Goal: Task Accomplishment & Management: Complete application form

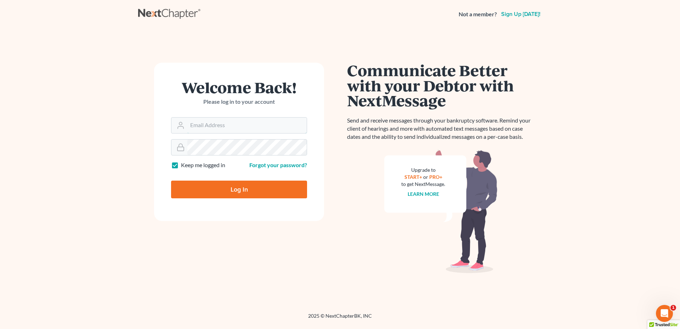
type input "[PERSON_NAME][EMAIL_ADDRESS][DOMAIN_NAME]"
click at [230, 196] on input "Log In" at bounding box center [239, 190] width 136 height 18
type input "Thinking..."
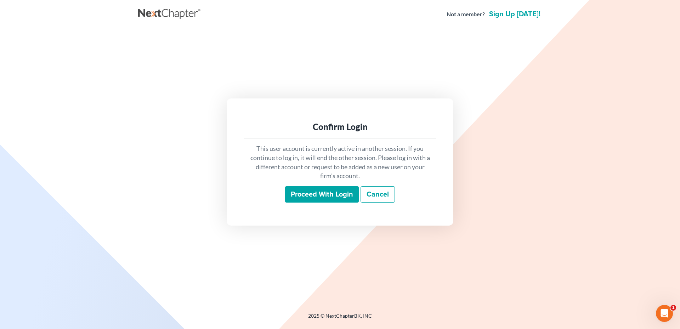
click at [315, 195] on input "Proceed with login" at bounding box center [322, 194] width 74 height 16
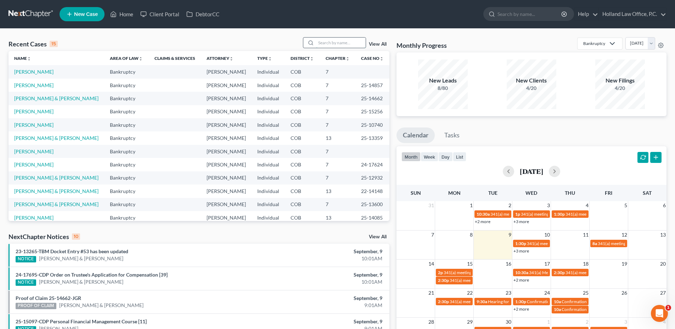
click at [330, 44] on input "search" at bounding box center [341, 43] width 50 height 10
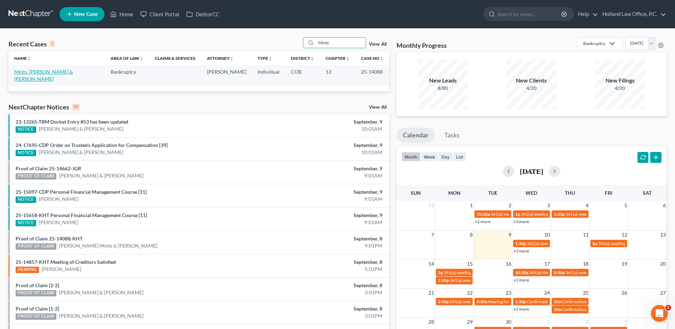
type input "Mints"
click at [42, 73] on link "Mints, [PERSON_NAME] & [PERSON_NAME]" at bounding box center [43, 75] width 59 height 13
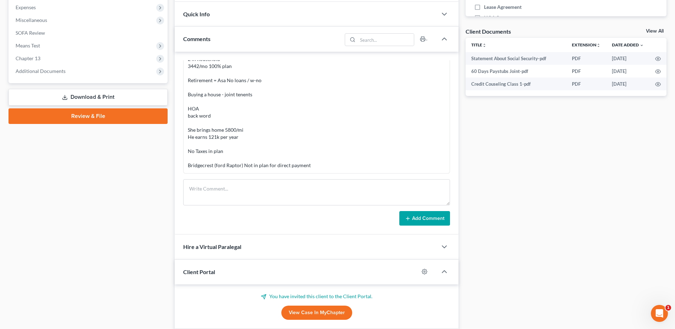
scroll to position [177, 0]
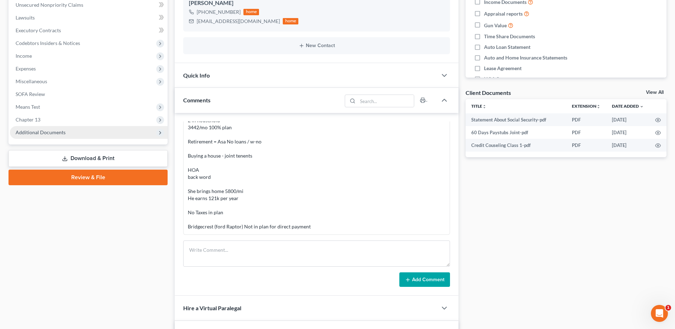
click at [68, 137] on span "Additional Documents" at bounding box center [89, 132] width 158 height 13
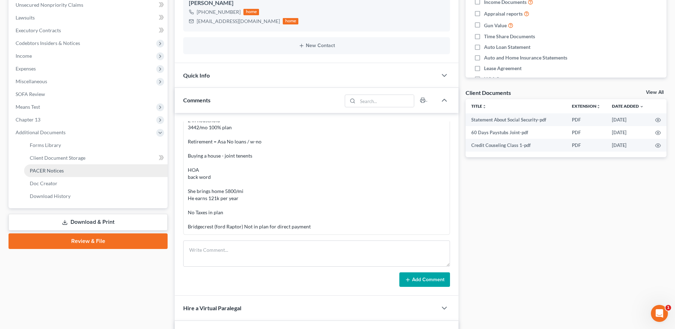
click at [43, 171] on span "PACER Notices" at bounding box center [47, 171] width 34 height 6
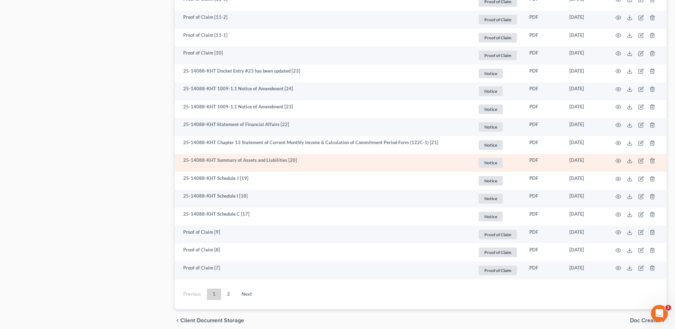
scroll to position [1253, 0]
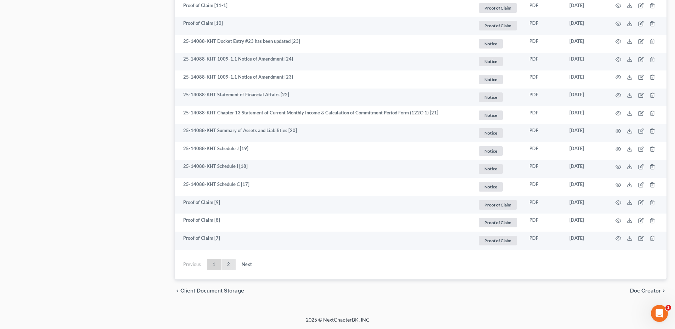
click at [225, 263] on link "2" at bounding box center [228, 264] width 14 height 11
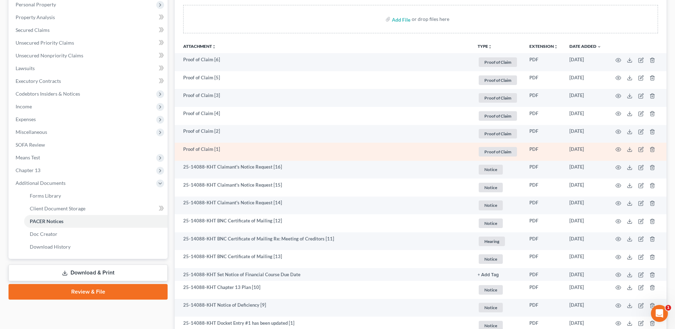
scroll to position [114, 0]
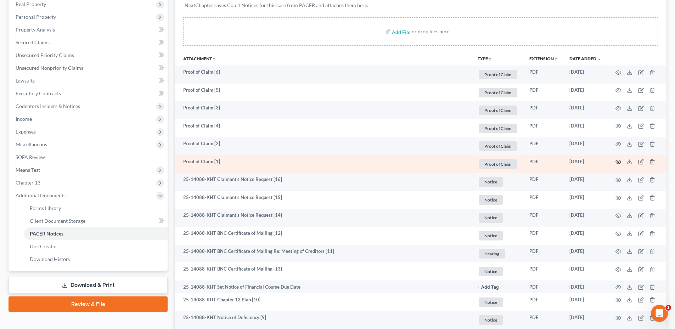
click at [617, 162] on icon "button" at bounding box center [619, 162] width 6 height 6
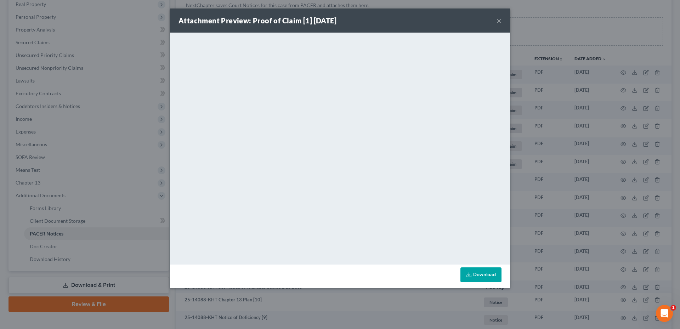
click at [500, 21] on button "×" at bounding box center [499, 20] width 5 height 9
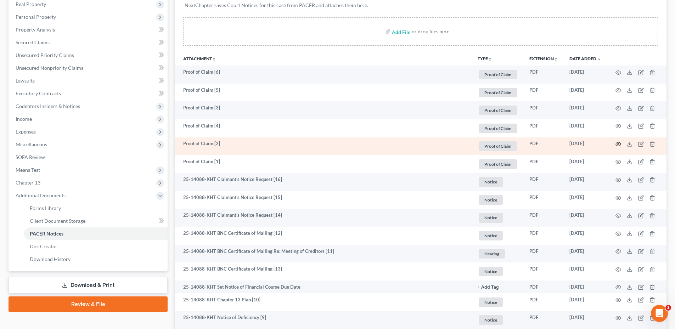
click at [616, 145] on icon "button" at bounding box center [619, 144] width 6 height 6
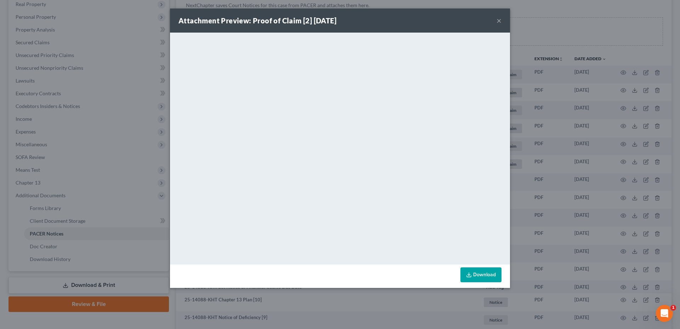
drag, startPoint x: 499, startPoint y: 20, endPoint x: 439, endPoint y: 37, distance: 61.8
click at [499, 20] on button "×" at bounding box center [499, 20] width 5 height 9
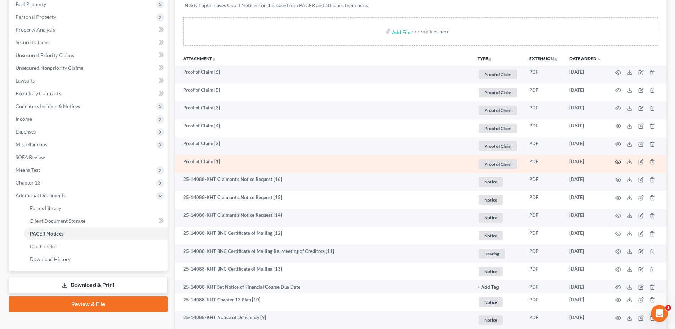
click at [620, 161] on icon "button" at bounding box center [618, 162] width 5 height 4
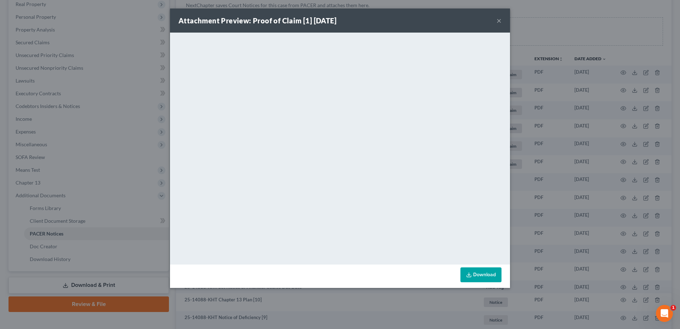
click at [502, 19] on div "Attachment Preview: Proof of Claim [1] [DATE] ×" at bounding box center [340, 21] width 340 height 24
click at [501, 20] on button "×" at bounding box center [499, 20] width 5 height 9
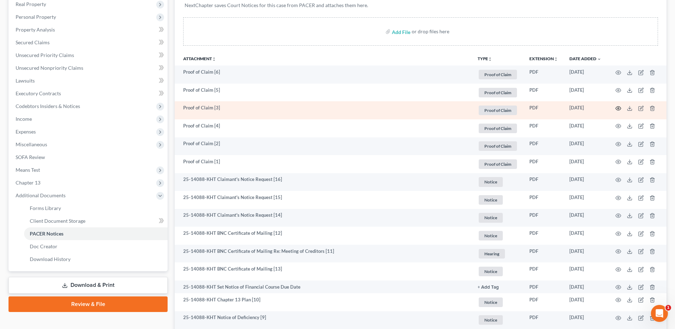
click at [618, 110] on icon "button" at bounding box center [619, 109] width 6 height 6
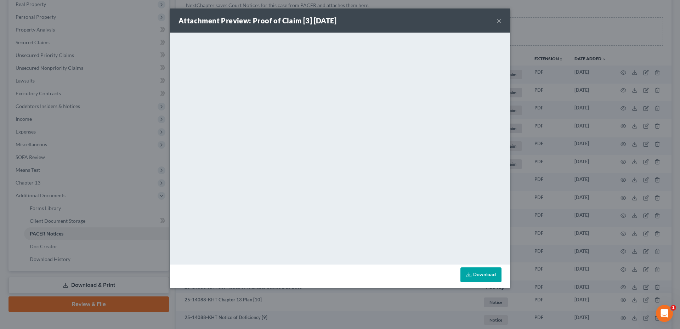
click at [499, 20] on button "×" at bounding box center [499, 20] width 5 height 9
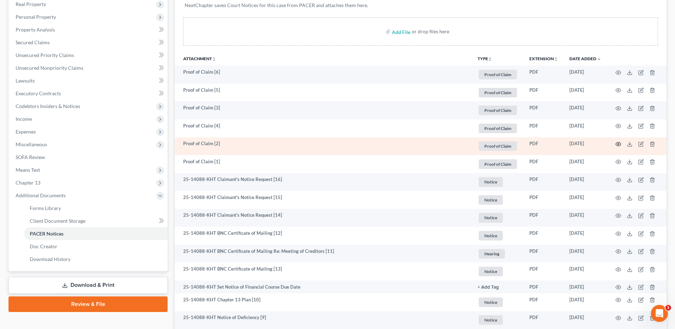
click at [619, 146] on icon "button" at bounding box center [618, 144] width 5 height 4
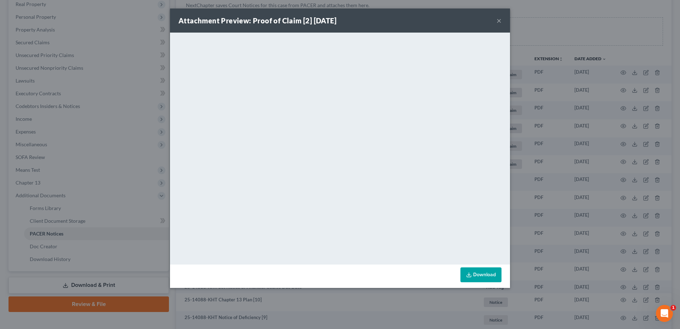
click at [496, 18] on div "Attachment Preview: Proof of Claim [2] [DATE] ×" at bounding box center [340, 21] width 340 height 24
click at [498, 19] on button "×" at bounding box center [499, 20] width 5 height 9
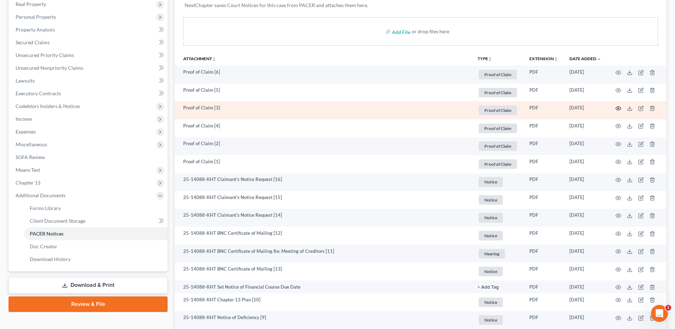
click at [620, 109] on icon "button" at bounding box center [618, 109] width 5 height 4
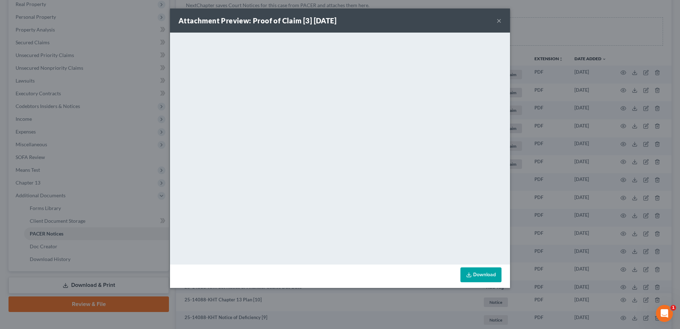
click at [500, 18] on button "×" at bounding box center [499, 20] width 5 height 9
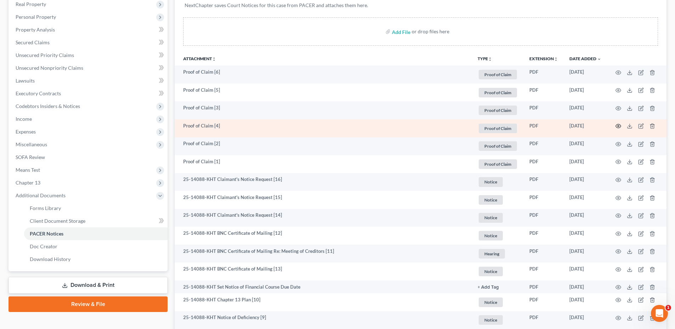
click at [618, 127] on icon "button" at bounding box center [619, 126] width 6 height 6
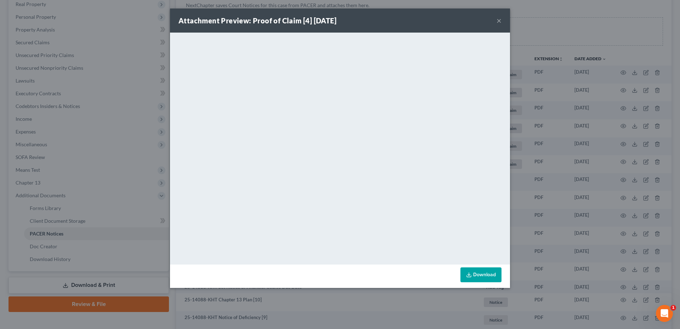
click at [501, 21] on button "×" at bounding box center [499, 20] width 5 height 9
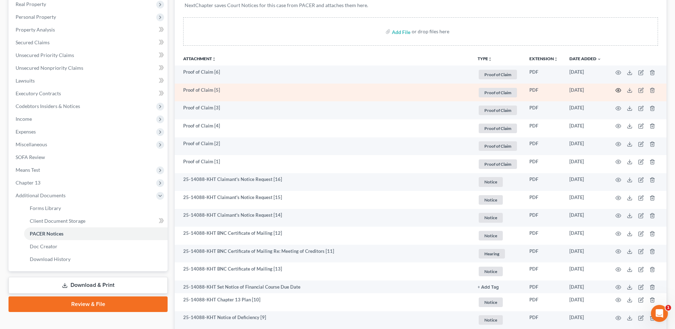
click at [621, 91] on icon "button" at bounding box center [618, 91] width 5 height 4
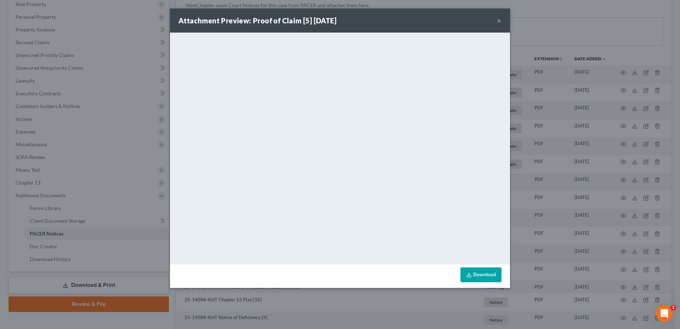
click at [501, 22] on div "Attachment Preview: Proof of Claim [5] [DATE] ×" at bounding box center [340, 21] width 340 height 24
click at [501, 22] on button "×" at bounding box center [499, 20] width 5 height 9
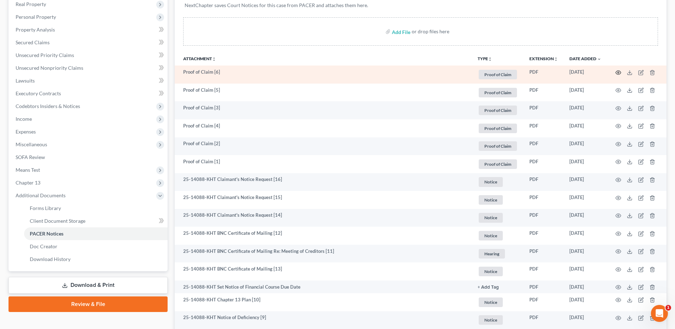
click at [620, 73] on icon "button" at bounding box center [619, 73] width 6 height 6
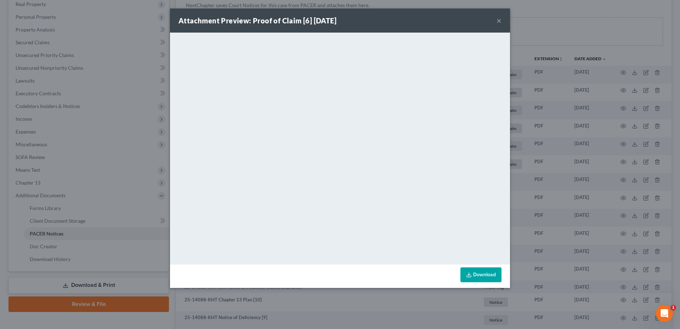
click at [499, 19] on button "×" at bounding box center [499, 20] width 5 height 9
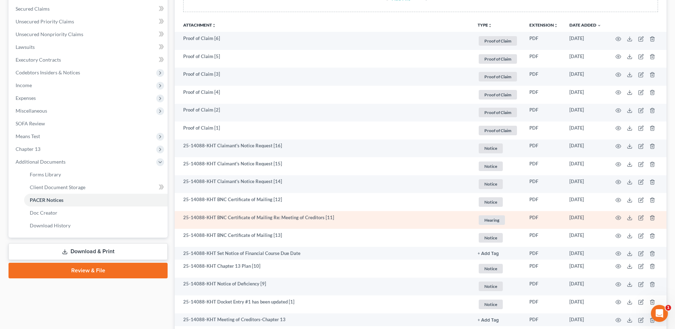
scroll to position [327, 0]
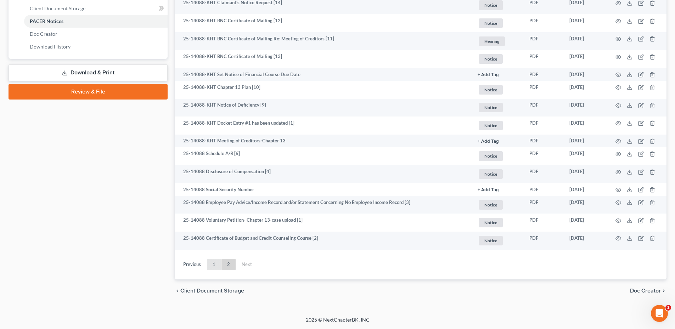
click at [214, 268] on link "1" at bounding box center [214, 264] width 14 height 11
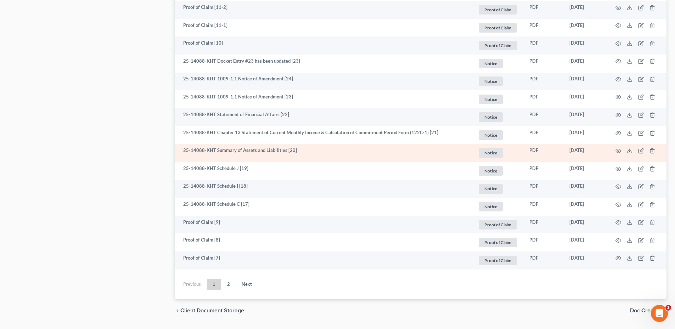
scroll to position [1253, 0]
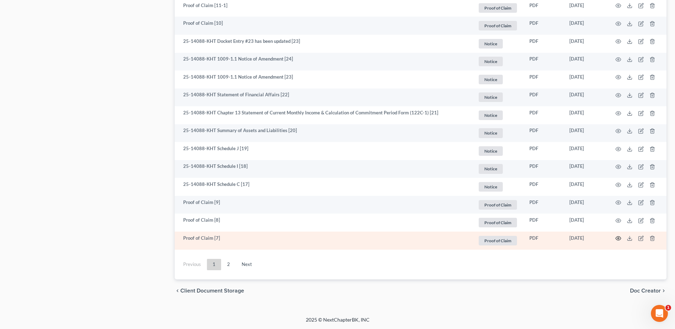
click at [618, 239] on circle "button" at bounding box center [618, 238] width 1 height 1
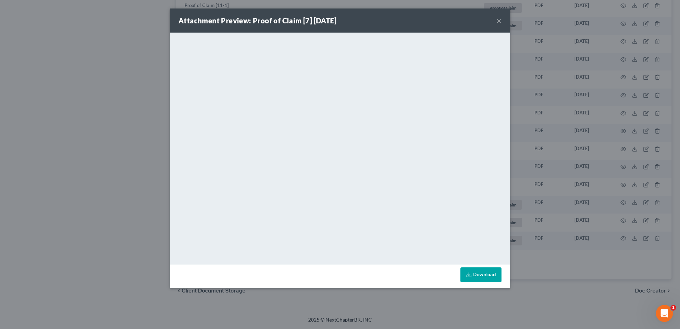
click at [500, 19] on button "×" at bounding box center [499, 20] width 5 height 9
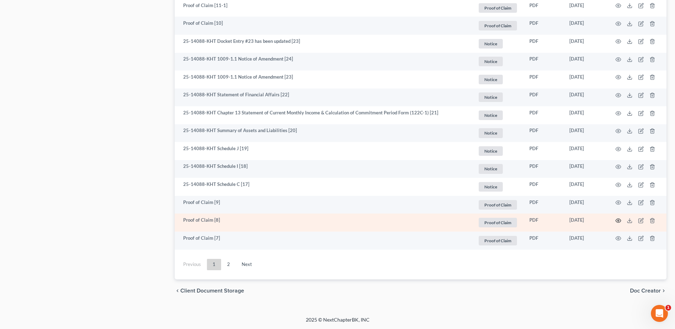
click at [616, 219] on icon "button" at bounding box center [619, 221] width 6 height 6
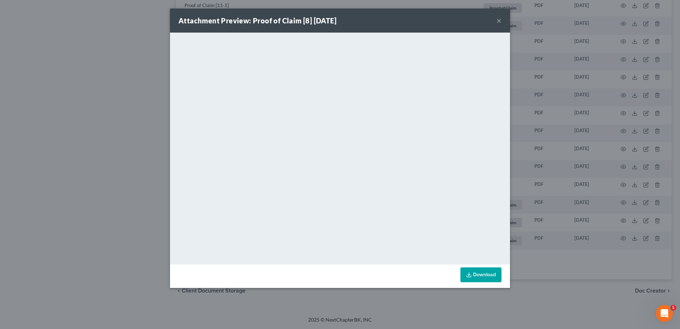
click at [499, 21] on button "×" at bounding box center [499, 20] width 5 height 9
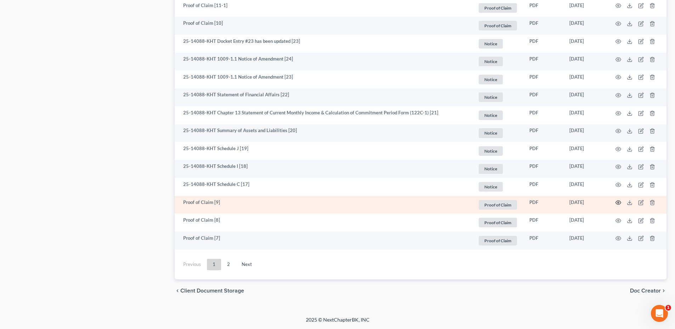
click at [619, 203] on circle "button" at bounding box center [618, 202] width 1 height 1
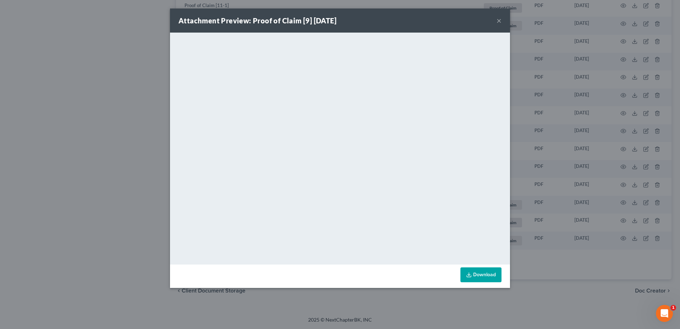
click at [499, 21] on button "×" at bounding box center [499, 20] width 5 height 9
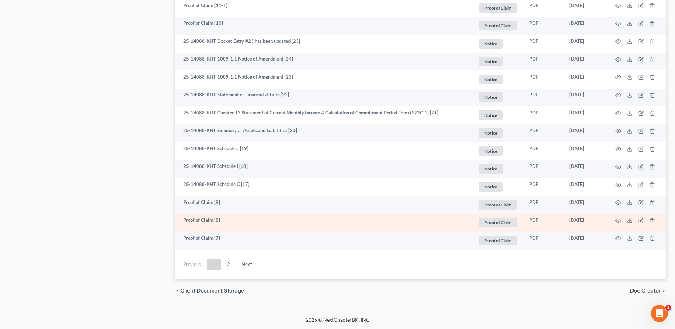
scroll to position [1182, 0]
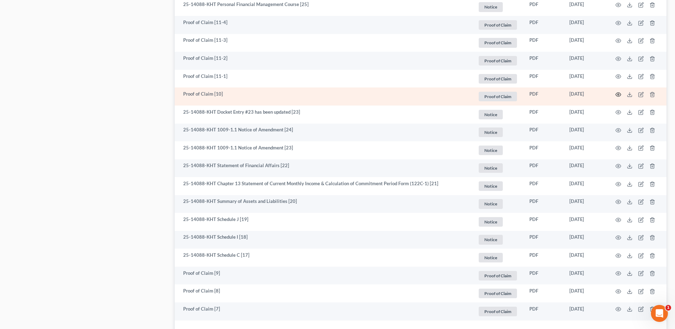
click at [620, 94] on icon "button" at bounding box center [619, 95] width 6 height 6
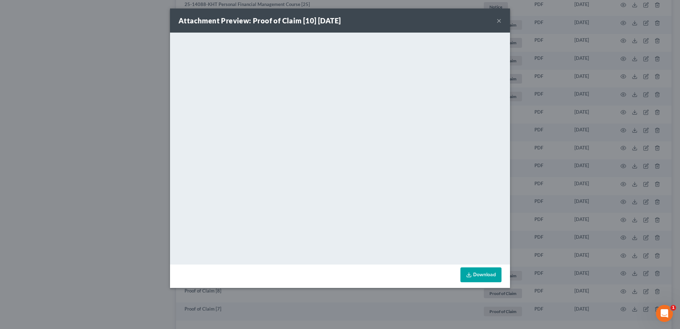
click at [497, 19] on button "×" at bounding box center [499, 20] width 5 height 9
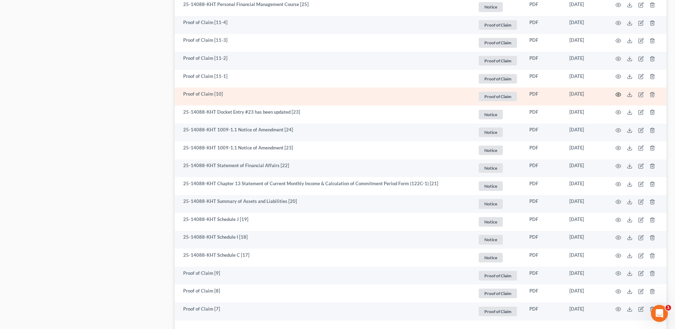
click at [616, 95] on icon "button" at bounding box center [618, 94] width 5 height 4
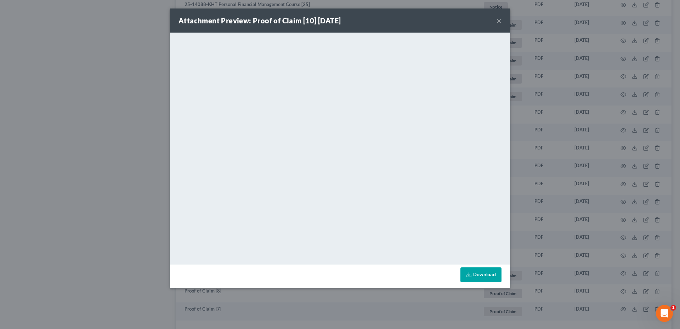
click at [498, 21] on button "×" at bounding box center [499, 20] width 5 height 9
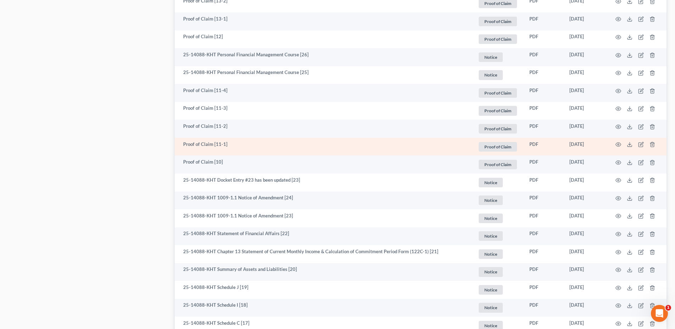
scroll to position [1111, 0]
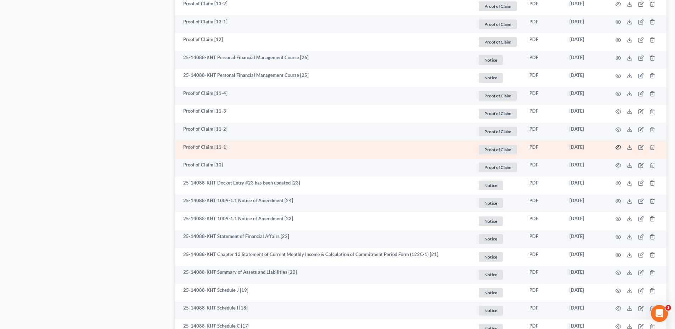
click at [617, 147] on icon "button" at bounding box center [619, 148] width 6 height 6
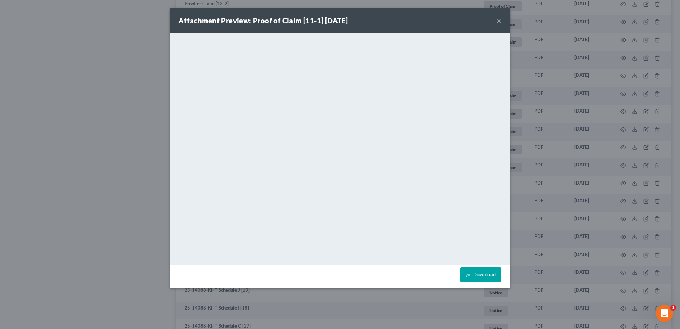
click at [501, 24] on button "×" at bounding box center [499, 20] width 5 height 9
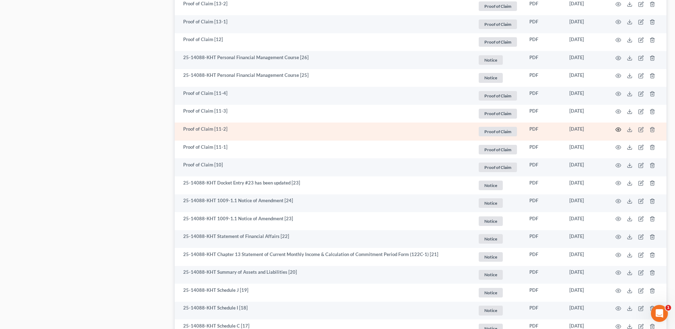
click at [618, 129] on circle "button" at bounding box center [618, 129] width 1 height 1
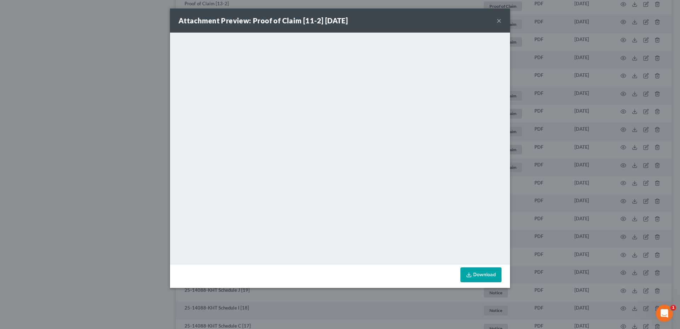
click at [499, 18] on button "×" at bounding box center [499, 20] width 5 height 9
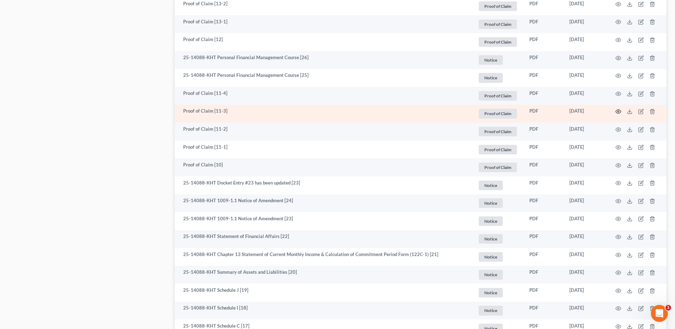
click at [618, 111] on icon "button" at bounding box center [619, 112] width 6 height 6
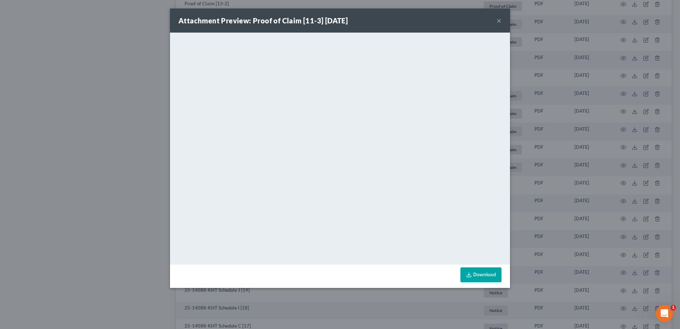
click at [497, 19] on button "×" at bounding box center [499, 20] width 5 height 9
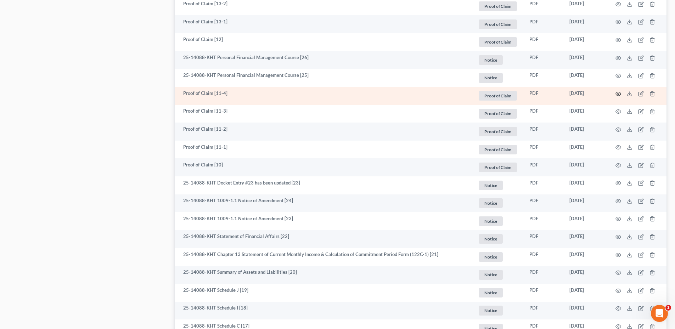
click at [617, 95] on icon "button" at bounding box center [618, 94] width 5 height 4
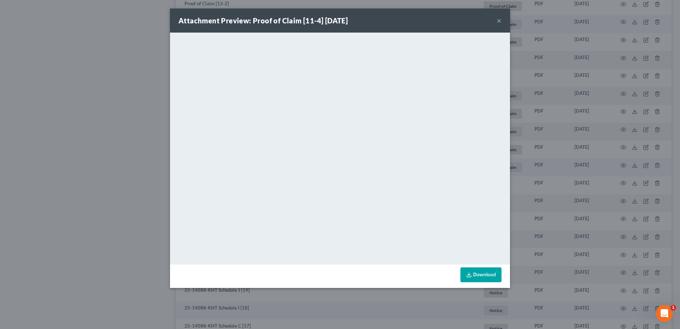
click at [501, 22] on button "×" at bounding box center [499, 20] width 5 height 9
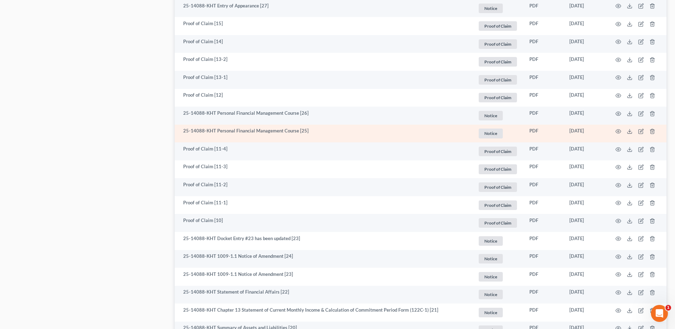
scroll to position [1061, 0]
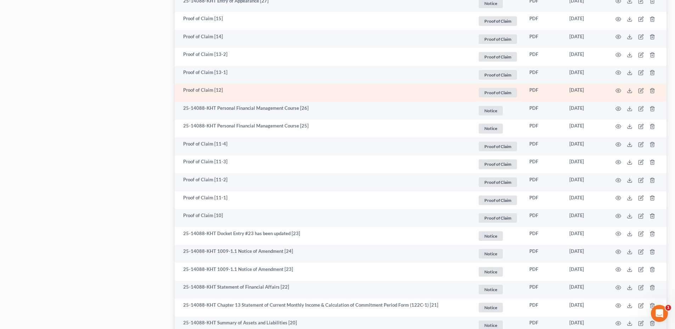
click at [615, 90] on td at bounding box center [637, 93] width 60 height 18
click at [616, 90] on icon "button" at bounding box center [618, 91] width 5 height 4
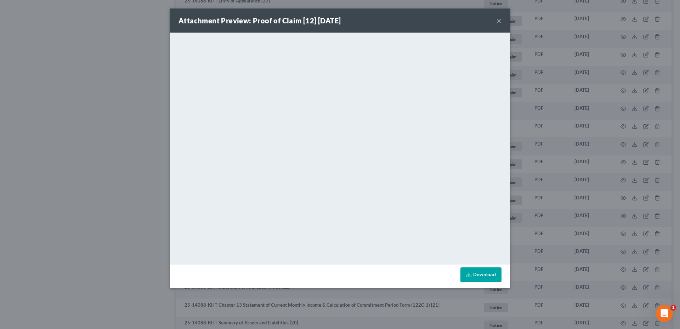
click at [498, 21] on button "×" at bounding box center [499, 20] width 5 height 9
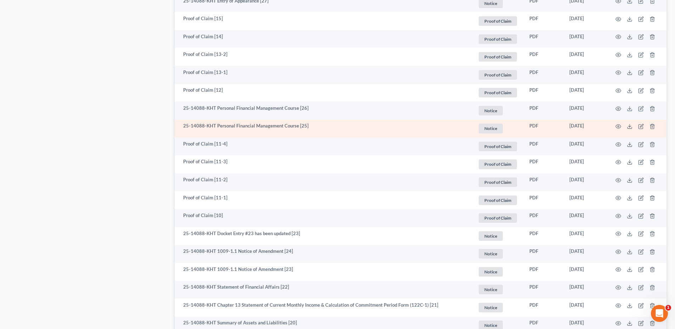
scroll to position [1025, 0]
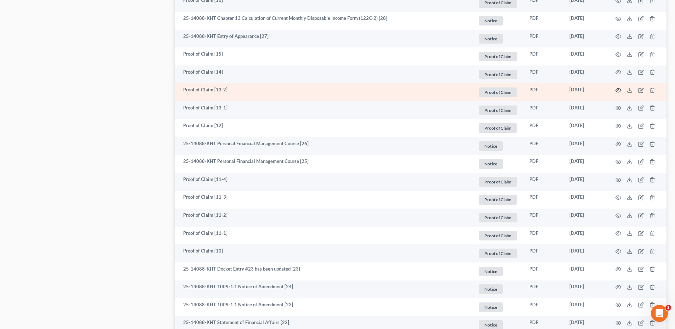
click at [618, 91] on circle "button" at bounding box center [618, 90] width 1 height 1
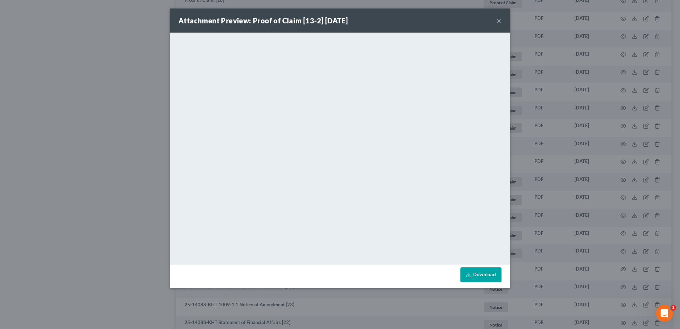
click at [501, 20] on button "×" at bounding box center [499, 20] width 5 height 9
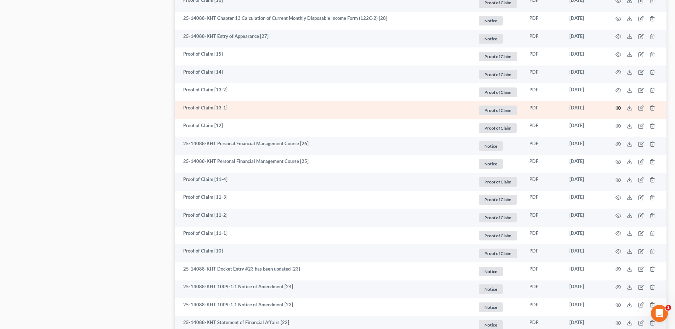
click at [619, 108] on icon "button" at bounding box center [619, 108] width 6 height 6
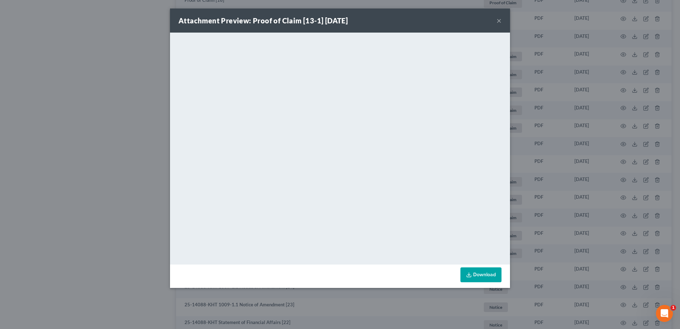
click at [498, 22] on button "×" at bounding box center [499, 20] width 5 height 9
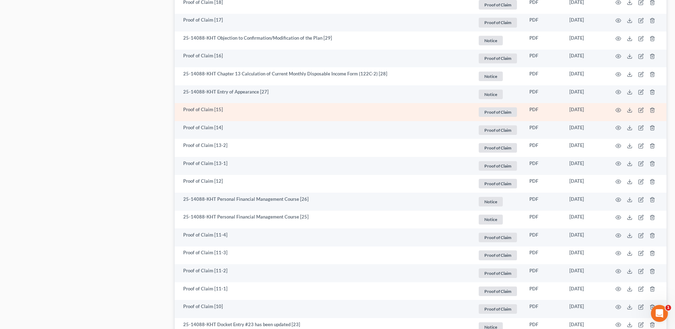
scroll to position [954, 0]
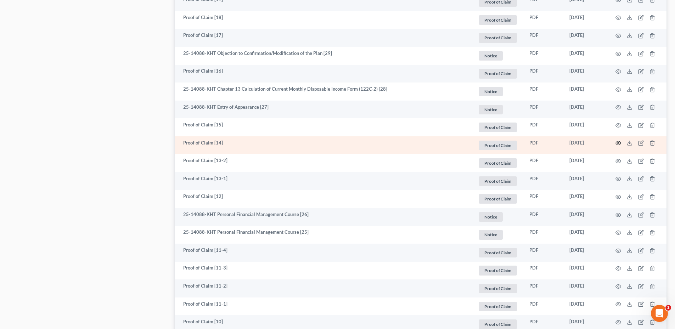
click at [618, 143] on circle "button" at bounding box center [618, 142] width 1 height 1
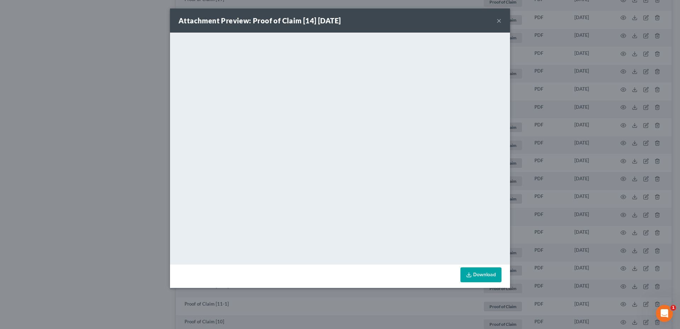
click at [500, 22] on button "×" at bounding box center [499, 20] width 5 height 9
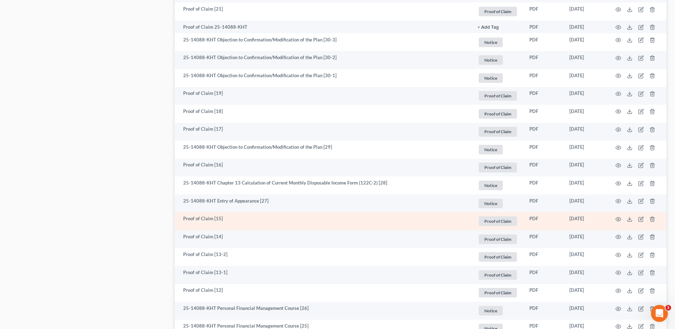
scroll to position [848, 0]
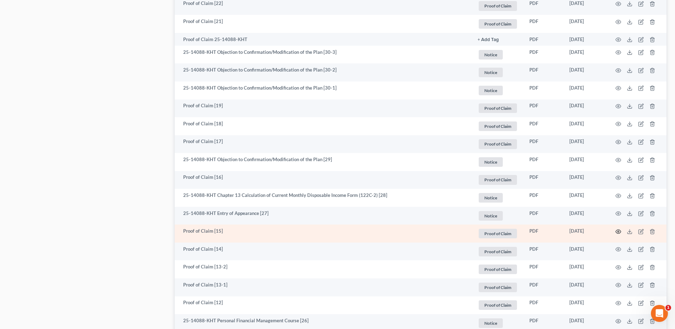
click at [618, 231] on icon "button" at bounding box center [619, 232] width 6 height 6
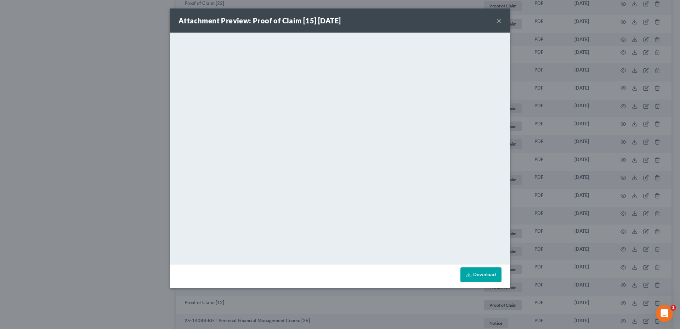
click at [500, 19] on button "×" at bounding box center [499, 20] width 5 height 9
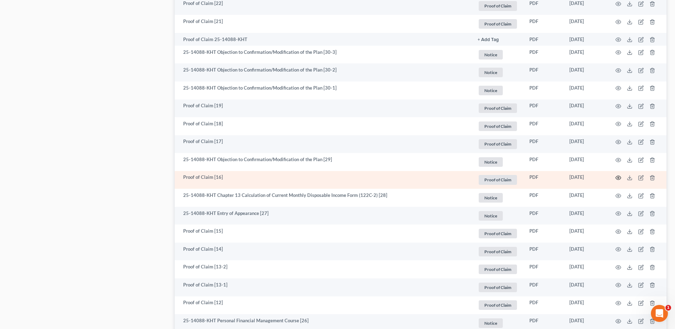
click at [617, 175] on icon "button" at bounding box center [619, 178] width 6 height 6
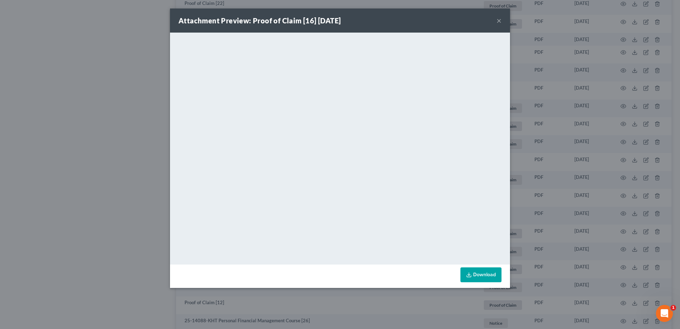
click at [498, 19] on button "×" at bounding box center [499, 20] width 5 height 9
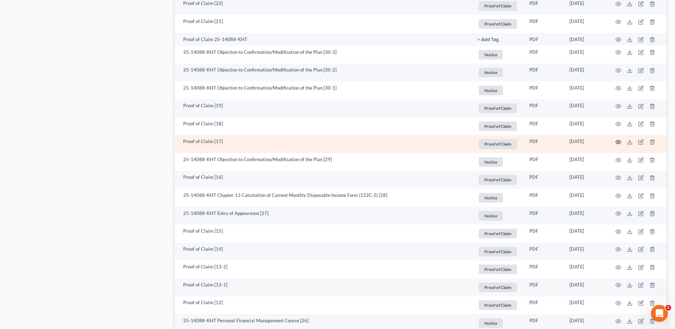
click at [617, 142] on icon "button" at bounding box center [619, 142] width 6 height 6
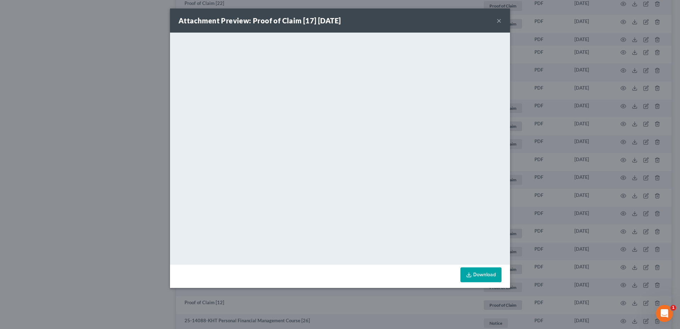
click at [500, 21] on button "×" at bounding box center [499, 20] width 5 height 9
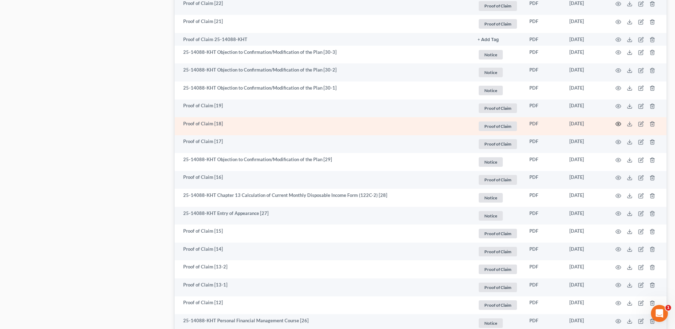
click at [620, 125] on icon "button" at bounding box center [619, 124] width 6 height 6
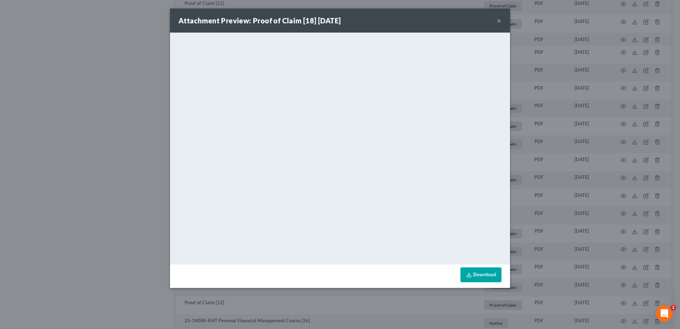
click at [500, 20] on button "×" at bounding box center [499, 20] width 5 height 9
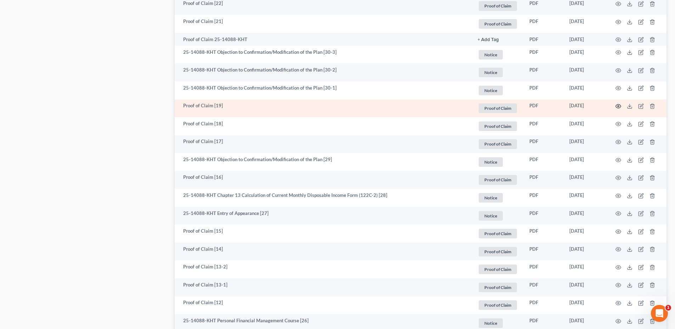
click at [619, 105] on icon "button" at bounding box center [618, 107] width 5 height 4
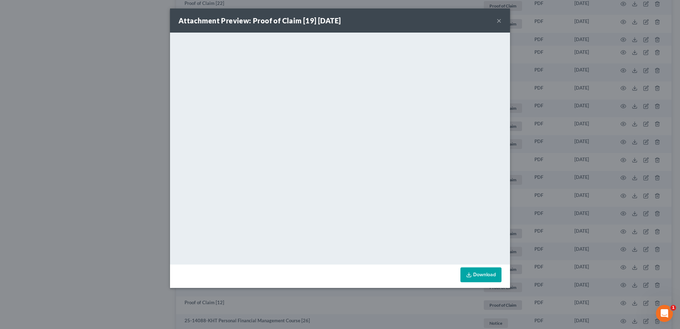
click at [499, 19] on button "×" at bounding box center [499, 20] width 5 height 9
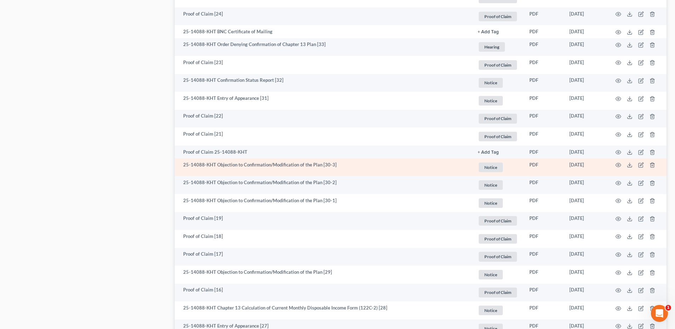
scroll to position [723, 0]
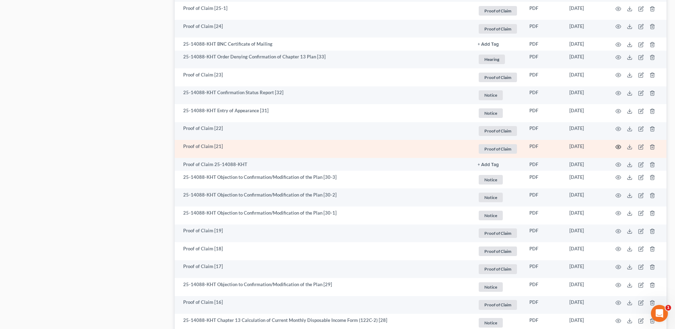
click at [617, 147] on icon "button" at bounding box center [619, 147] width 6 height 6
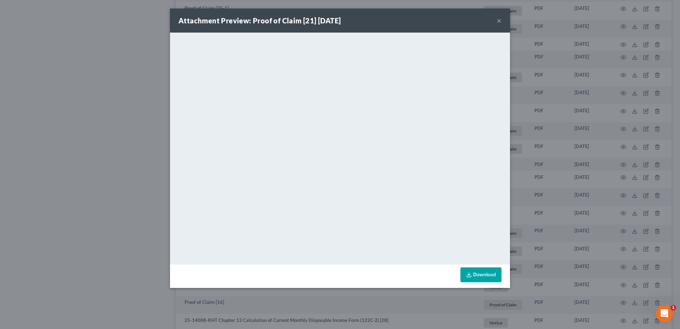
click at [498, 22] on button "×" at bounding box center [499, 20] width 5 height 9
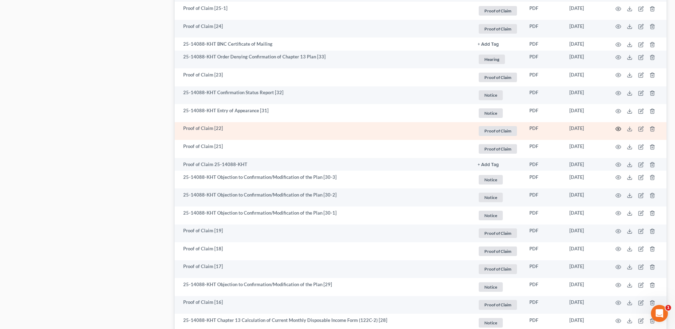
click at [620, 129] on icon "button" at bounding box center [618, 129] width 5 height 4
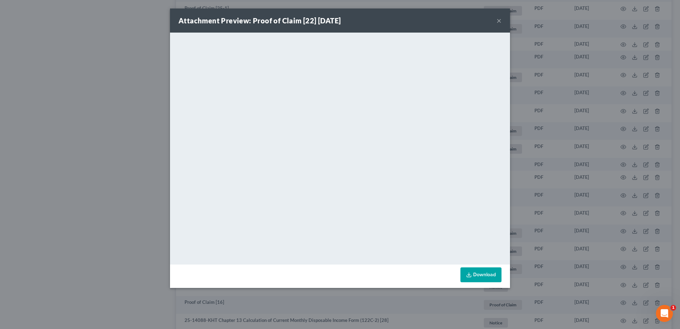
click at [499, 19] on button "×" at bounding box center [499, 20] width 5 height 9
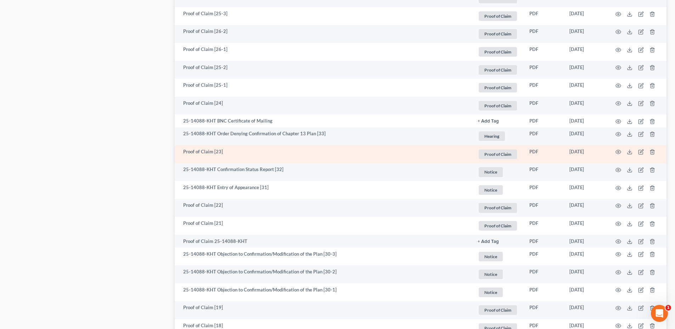
scroll to position [646, 0]
click at [616, 152] on icon "button" at bounding box center [619, 153] width 6 height 6
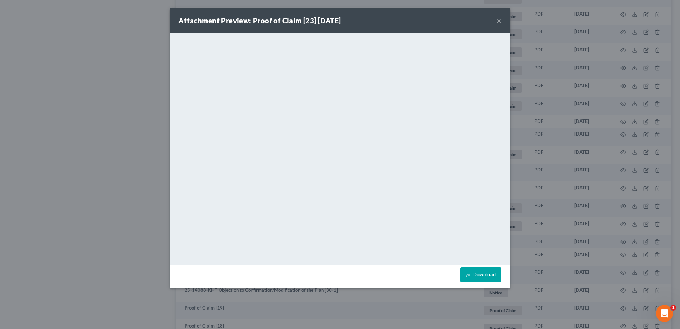
click at [501, 21] on button "×" at bounding box center [499, 20] width 5 height 9
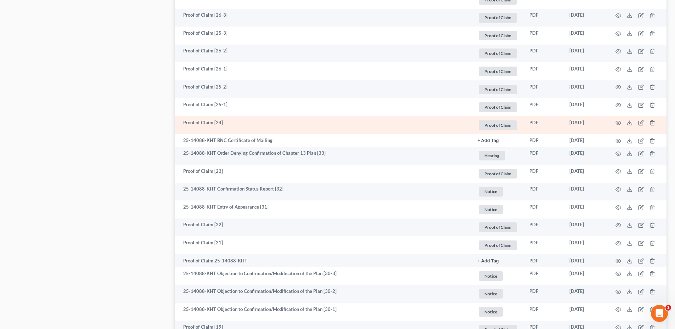
scroll to position [610, 0]
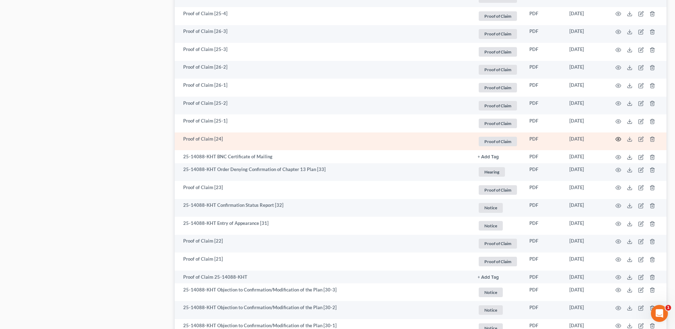
click at [619, 141] on icon "button" at bounding box center [619, 139] width 6 height 6
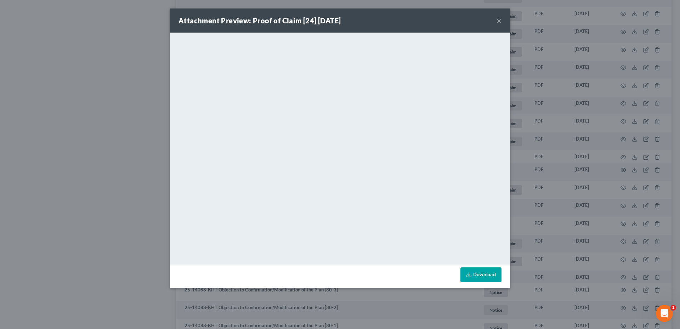
click at [499, 20] on button "×" at bounding box center [499, 20] width 5 height 9
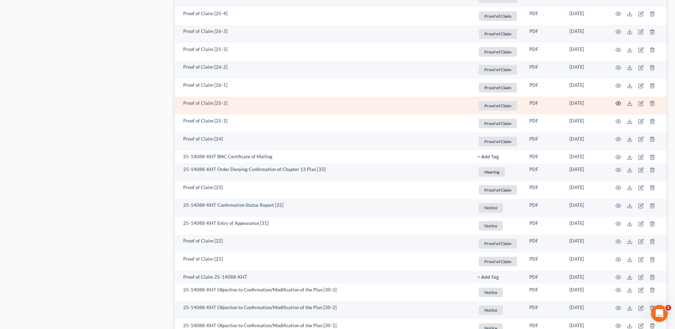
click at [618, 103] on circle "button" at bounding box center [618, 103] width 1 height 1
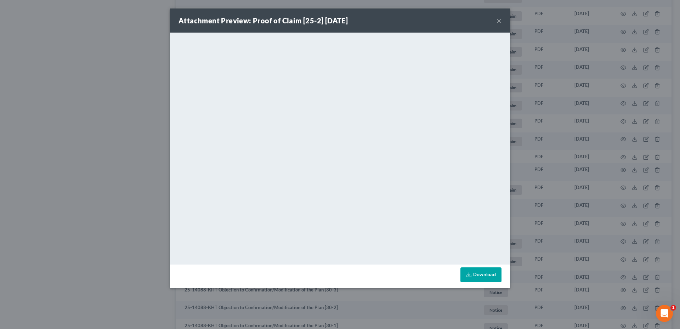
click at [499, 21] on button "×" at bounding box center [499, 20] width 5 height 9
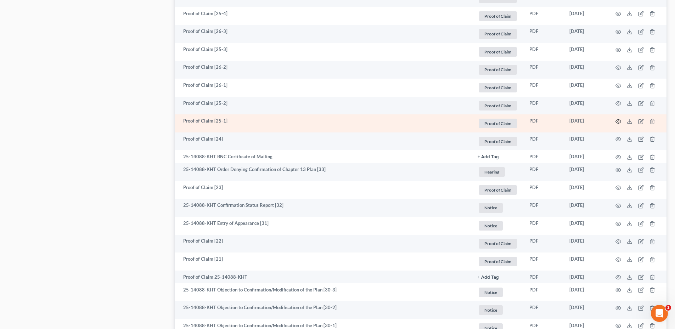
click at [617, 123] on icon "button" at bounding box center [619, 122] width 6 height 6
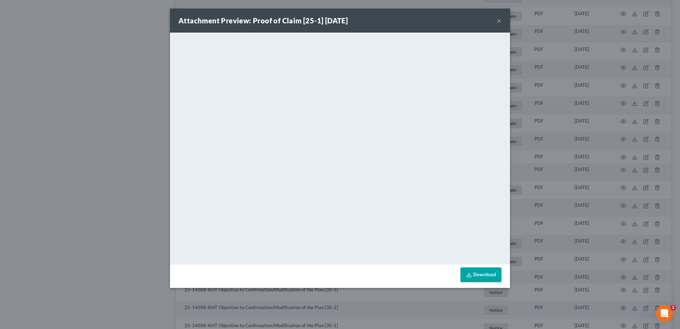
click at [502, 21] on div "Attachment Preview: Proof of Claim [25-1] [DATE] ×" at bounding box center [340, 21] width 340 height 24
click at [500, 21] on button "×" at bounding box center [499, 20] width 5 height 9
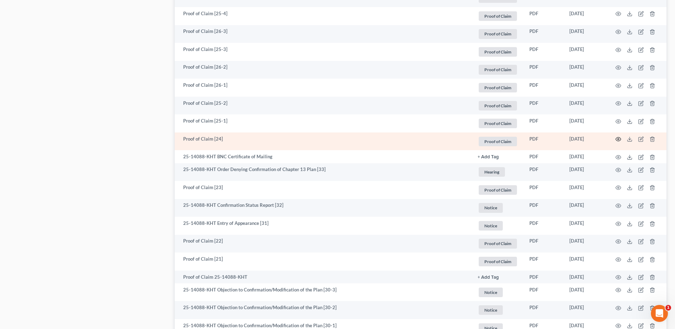
click at [617, 139] on icon "button" at bounding box center [619, 139] width 6 height 6
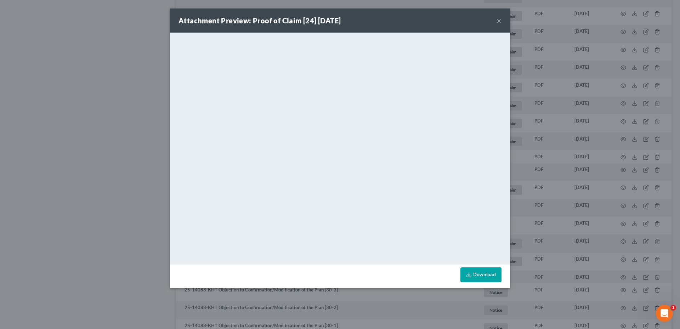
click at [496, 17] on div "Attachment Preview: Proof of Claim [24] [DATE] ×" at bounding box center [340, 21] width 340 height 24
click at [496, 18] on div "Attachment Preview: Proof of Claim [24] [DATE] ×" at bounding box center [340, 21] width 340 height 24
click at [497, 19] on button "×" at bounding box center [499, 20] width 5 height 9
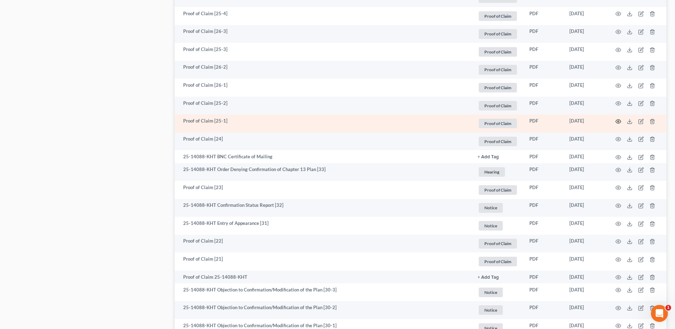
click at [616, 121] on icon "button" at bounding box center [619, 122] width 6 height 6
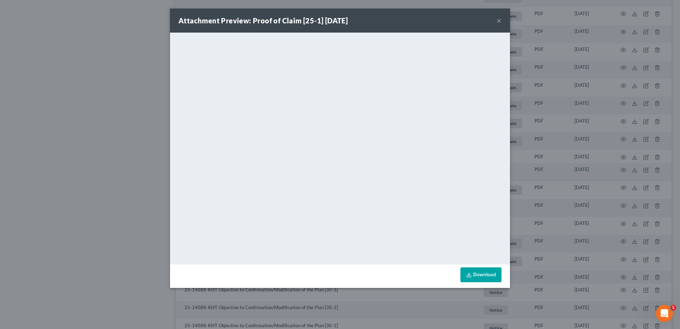
click at [501, 21] on button "×" at bounding box center [499, 20] width 5 height 9
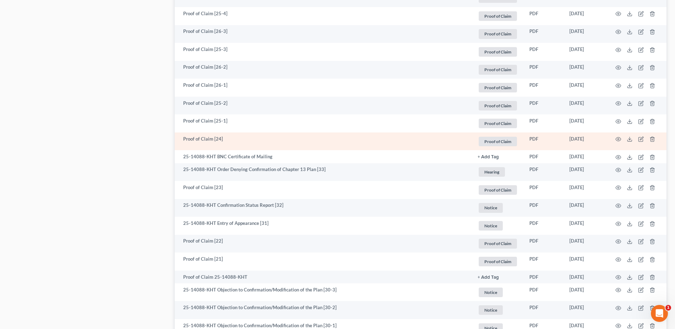
scroll to position [575, 0]
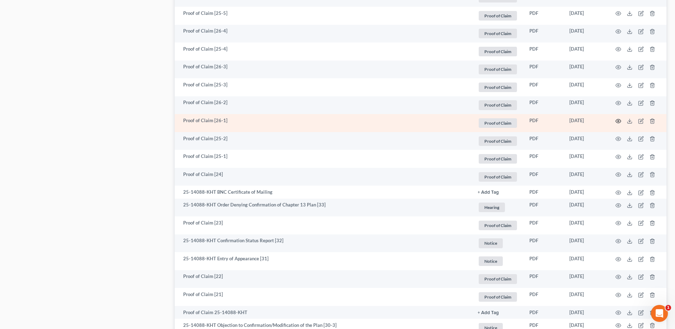
click at [617, 121] on icon "button" at bounding box center [619, 121] width 6 height 6
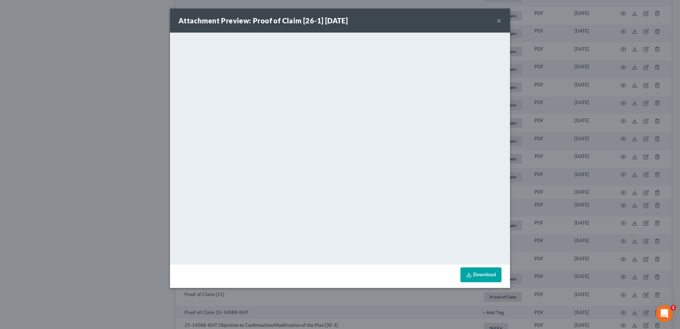
click at [498, 22] on button "×" at bounding box center [499, 20] width 5 height 9
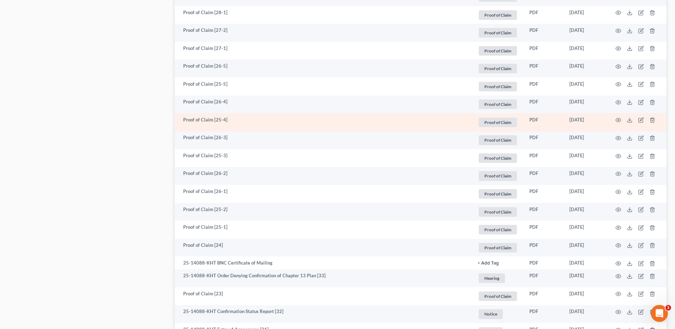
scroll to position [468, 0]
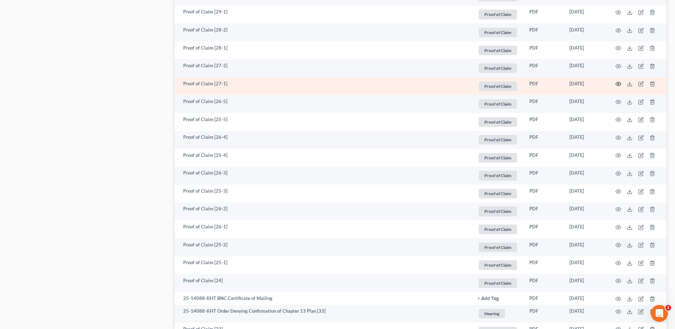
click at [617, 84] on icon "button" at bounding box center [619, 84] width 6 height 6
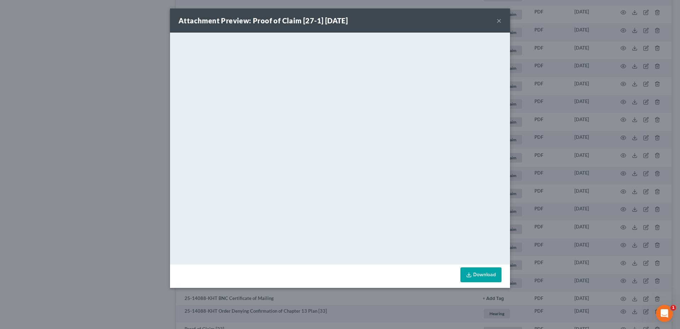
click at [502, 20] on div "Attachment Preview: Proof of Claim [27-1] [DATE] ×" at bounding box center [340, 21] width 340 height 24
click at [500, 21] on button "×" at bounding box center [499, 20] width 5 height 9
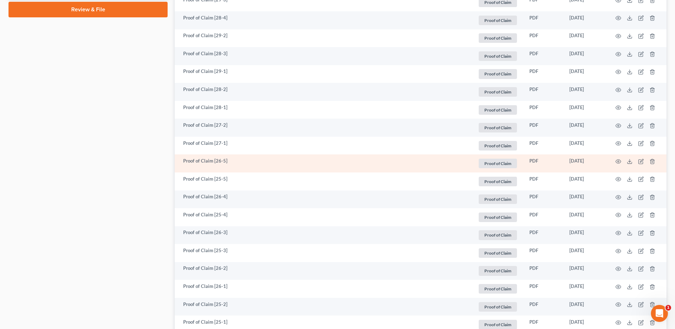
scroll to position [398, 0]
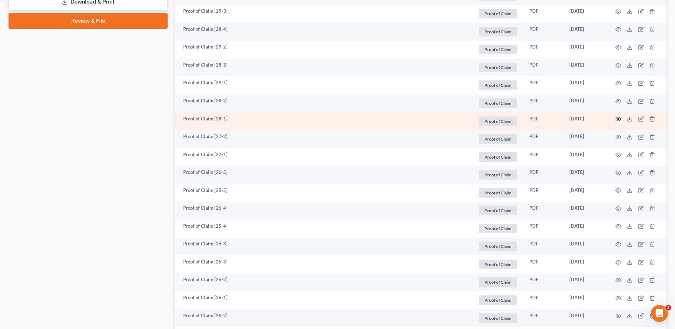
click at [618, 119] on icon "button" at bounding box center [619, 119] width 6 height 6
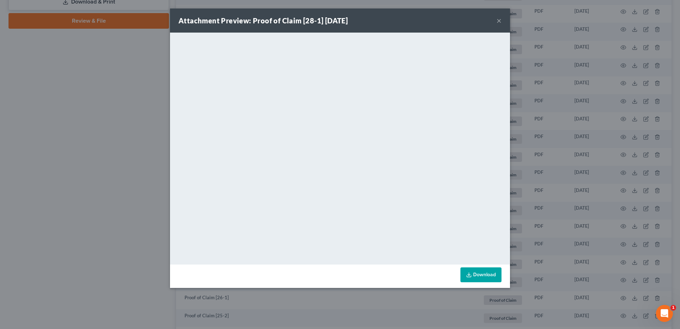
drag, startPoint x: 500, startPoint y: 22, endPoint x: 406, endPoint y: 39, distance: 96.1
click at [500, 22] on button "×" at bounding box center [499, 20] width 5 height 9
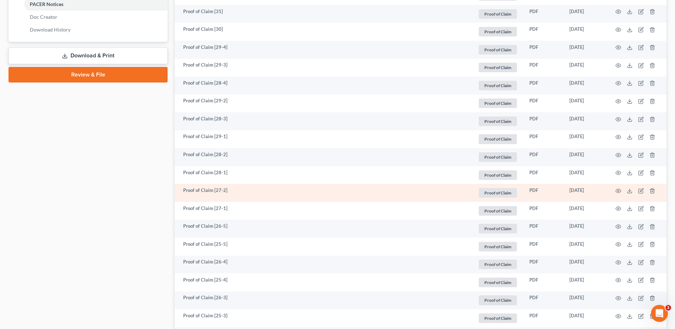
scroll to position [327, 0]
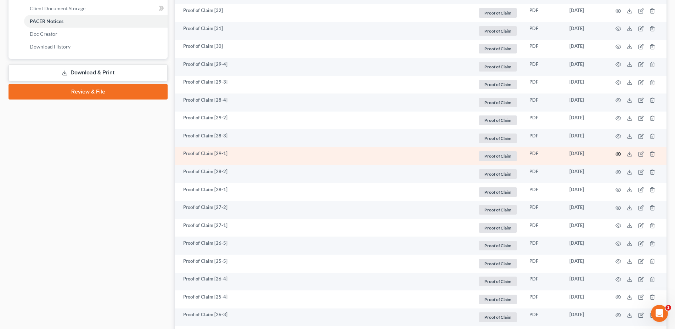
click at [618, 154] on circle "button" at bounding box center [618, 153] width 1 height 1
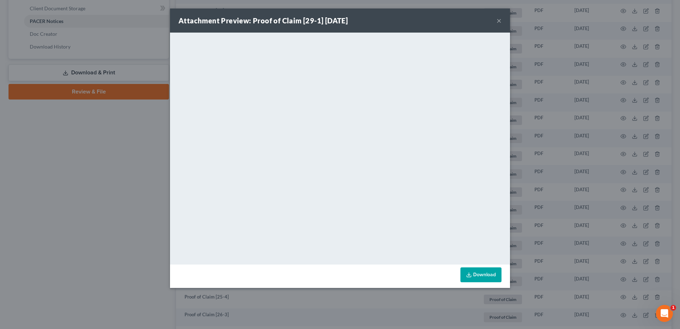
click at [501, 24] on button "×" at bounding box center [499, 20] width 5 height 9
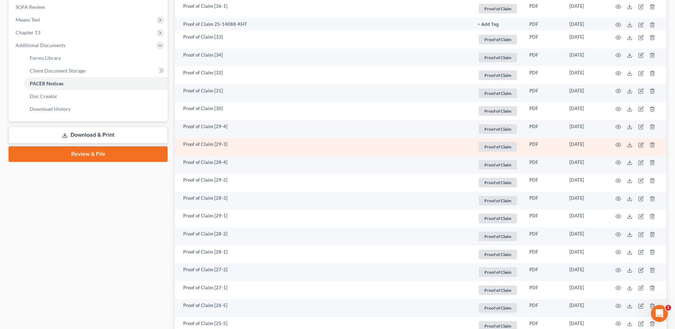
scroll to position [256, 0]
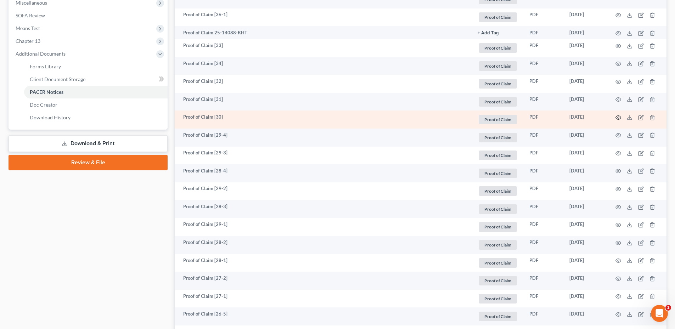
click at [617, 118] on icon "button" at bounding box center [619, 118] width 6 height 6
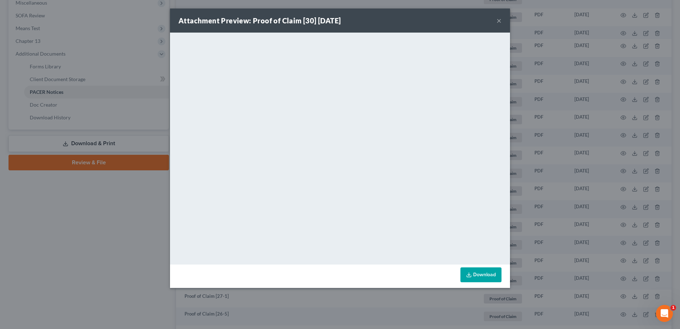
click at [499, 19] on button "×" at bounding box center [499, 20] width 5 height 9
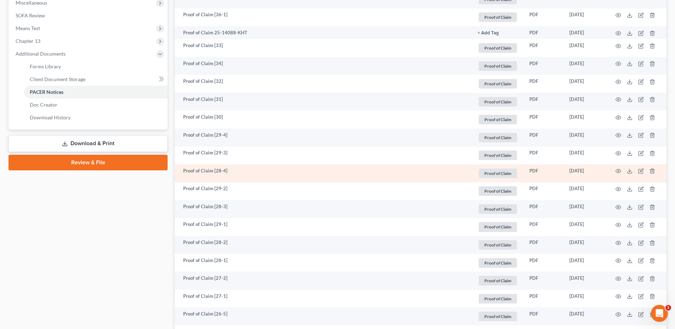
scroll to position [220, 0]
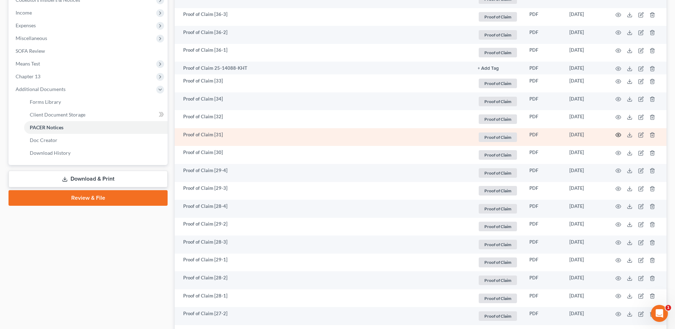
click at [617, 136] on icon "button" at bounding box center [619, 135] width 6 height 6
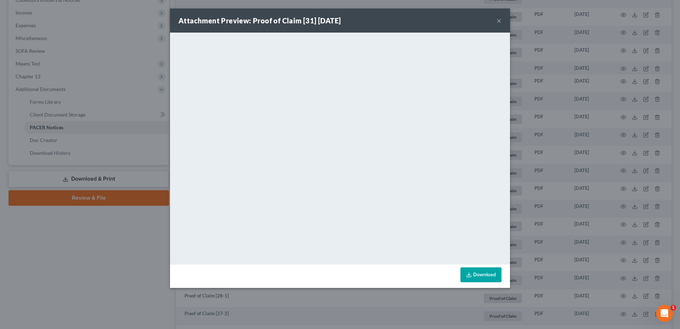
click at [500, 20] on button "×" at bounding box center [499, 20] width 5 height 9
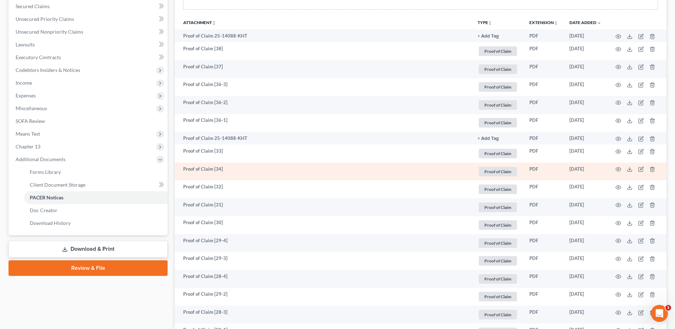
scroll to position [150, 0]
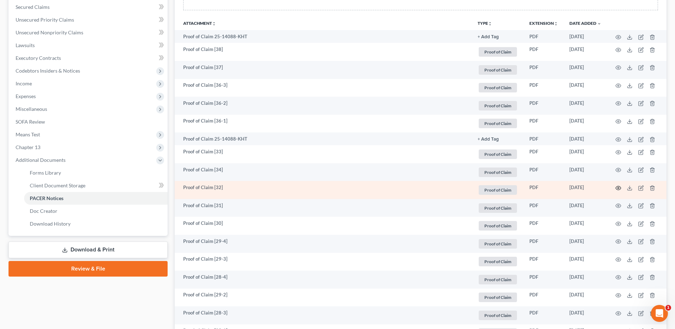
click at [618, 188] on circle "button" at bounding box center [618, 187] width 1 height 1
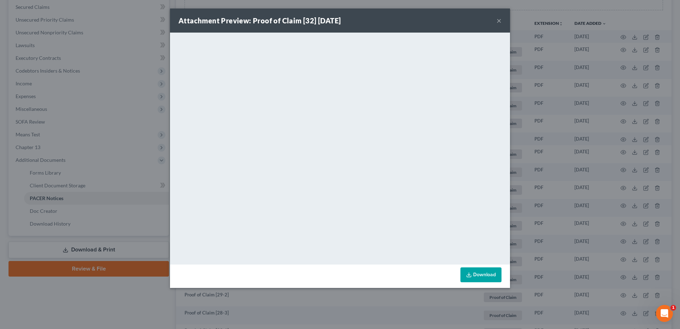
click at [499, 19] on button "×" at bounding box center [499, 20] width 5 height 9
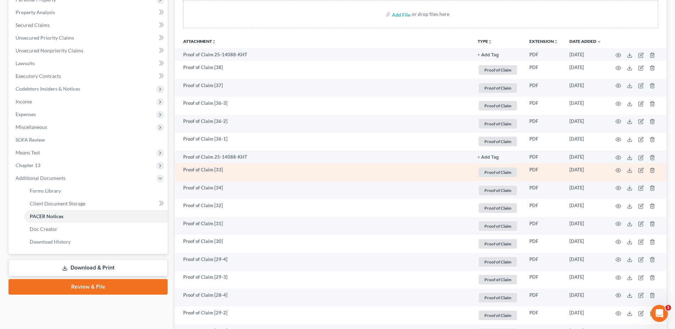
scroll to position [114, 0]
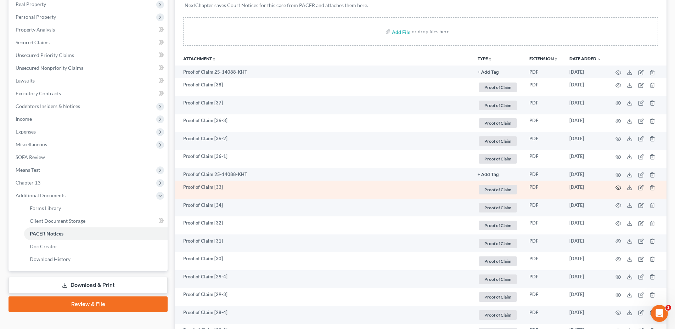
click at [617, 187] on icon "button" at bounding box center [619, 188] width 6 height 6
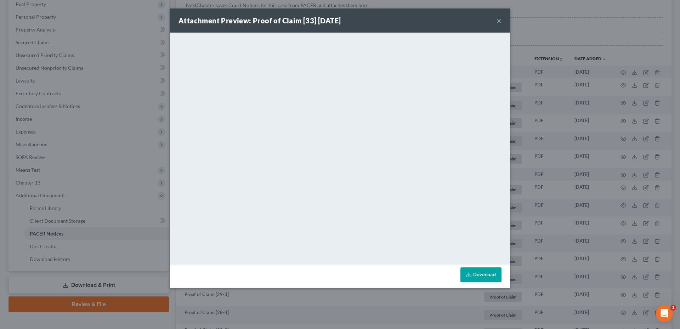
drag, startPoint x: 501, startPoint y: 21, endPoint x: 430, endPoint y: 39, distance: 73.5
click at [501, 21] on button "×" at bounding box center [499, 20] width 5 height 9
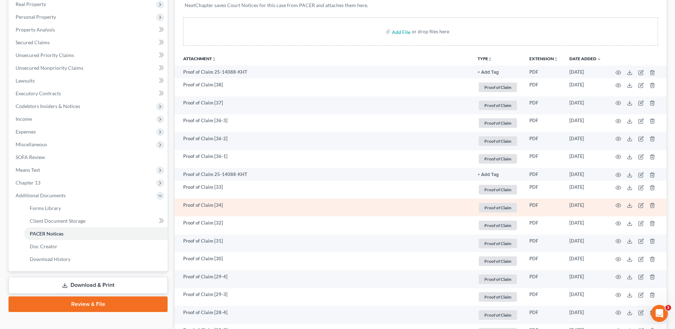
click at [615, 207] on td at bounding box center [637, 208] width 60 height 18
click at [619, 204] on icon "button" at bounding box center [618, 206] width 5 height 4
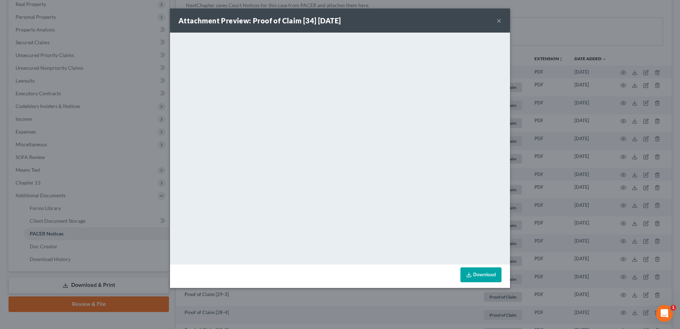
click at [499, 21] on button "×" at bounding box center [499, 20] width 5 height 9
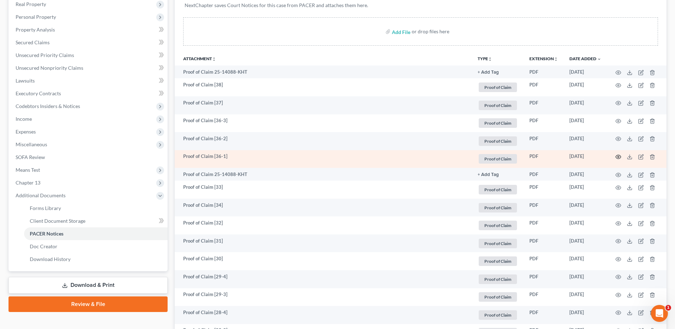
click at [618, 156] on icon "button" at bounding box center [619, 157] width 6 height 6
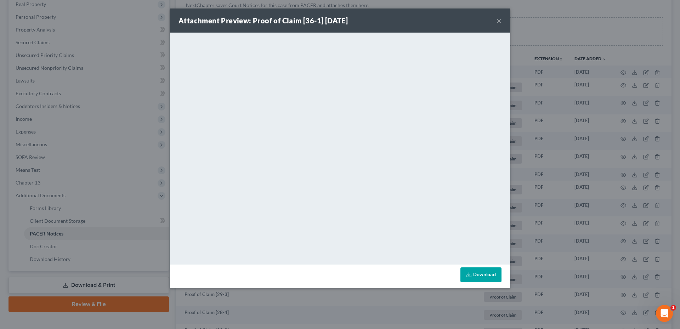
click at [499, 21] on button "×" at bounding box center [499, 20] width 5 height 9
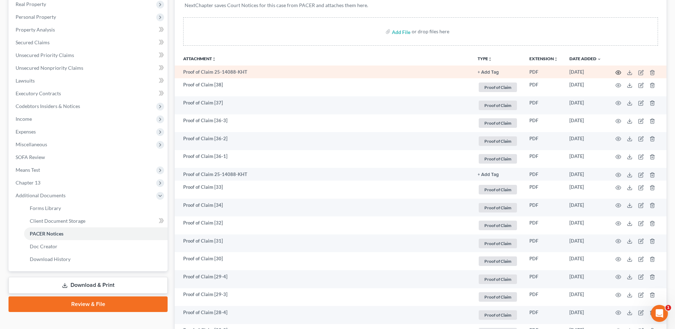
click at [616, 72] on icon "button" at bounding box center [618, 73] width 5 height 4
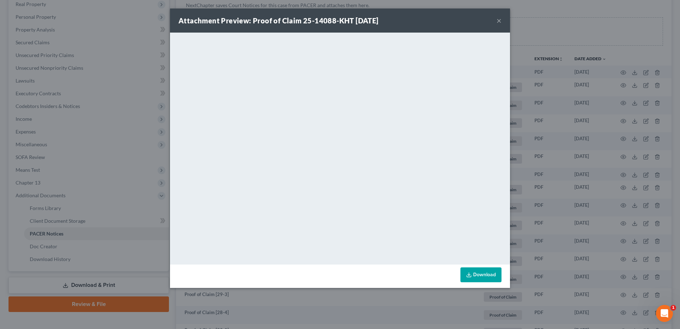
click at [496, 21] on div "Attachment Preview: Proof of Claim 25-14088-KHT [DATE] ×" at bounding box center [340, 21] width 340 height 24
click at [497, 21] on button "×" at bounding box center [499, 20] width 5 height 9
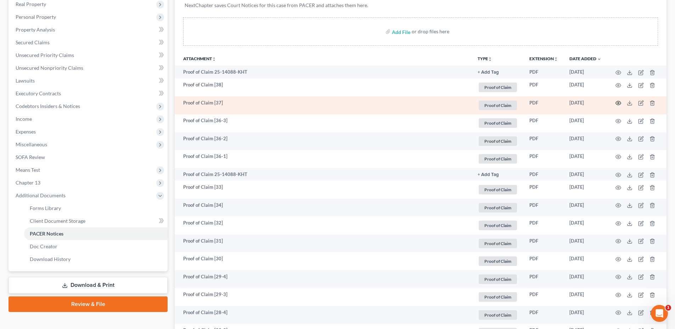
click at [621, 104] on icon "button" at bounding box center [618, 103] width 5 height 4
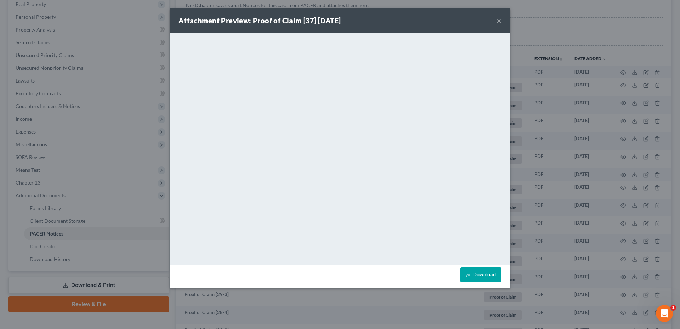
click at [500, 20] on button "×" at bounding box center [499, 20] width 5 height 9
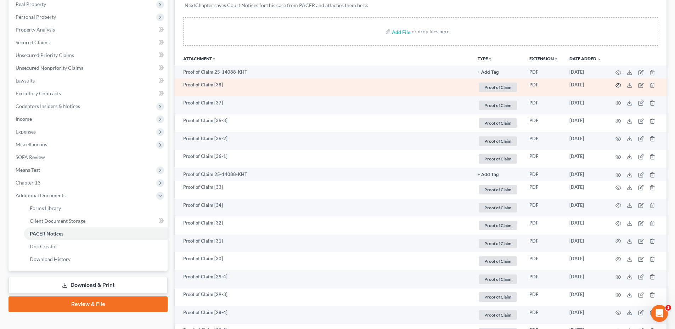
click at [618, 86] on circle "button" at bounding box center [618, 85] width 1 height 1
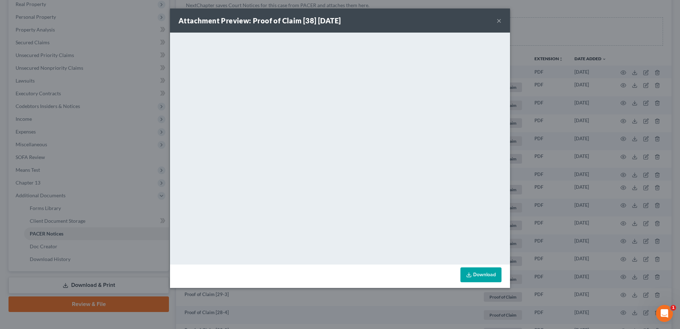
click at [499, 19] on button "×" at bounding box center [499, 20] width 5 height 9
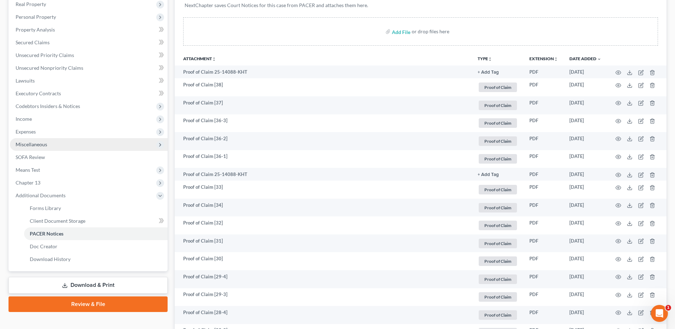
scroll to position [0, 0]
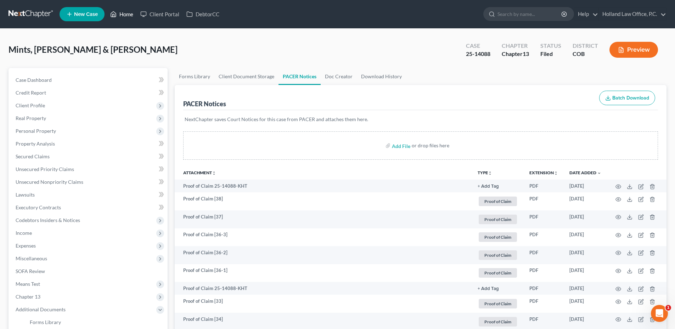
click at [117, 18] on link "Home" at bounding box center [122, 14] width 30 height 13
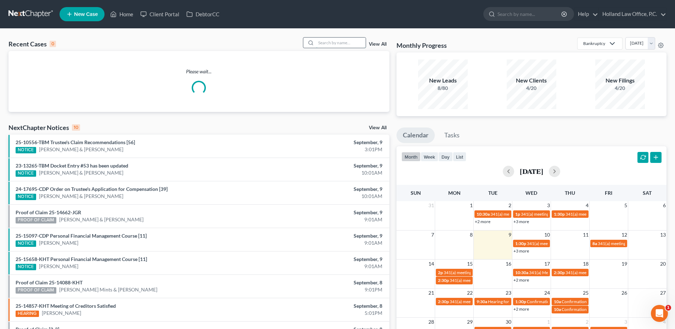
click at [357, 46] on input "search" at bounding box center [341, 43] width 50 height 10
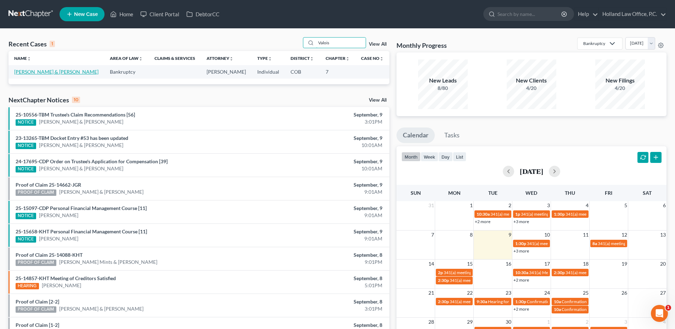
type input "Valois"
click at [32, 72] on link "[PERSON_NAME] & [PERSON_NAME]" at bounding box center [56, 72] width 84 height 6
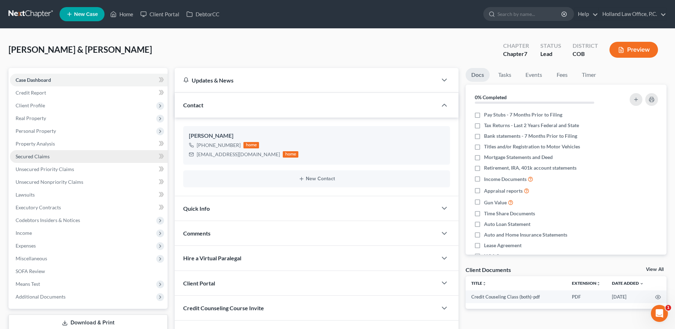
click at [46, 158] on span "Secured Claims" at bounding box center [33, 156] width 34 height 6
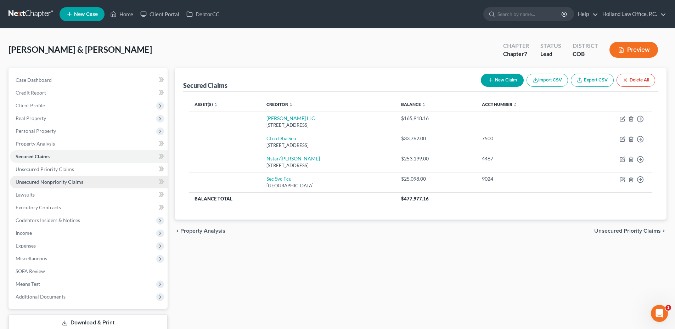
click at [53, 186] on link "Unsecured Nonpriority Claims" at bounding box center [89, 182] width 158 height 13
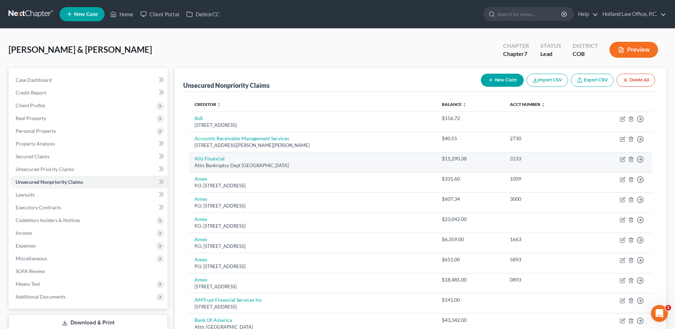
click at [207, 162] on div "Attn: Bankruptcy Dept [GEOGRAPHIC_DATA]" at bounding box center [313, 165] width 236 height 7
click at [208, 161] on link "Ally Financial" at bounding box center [210, 159] width 30 height 6
select select "24"
select select "14"
select select "2"
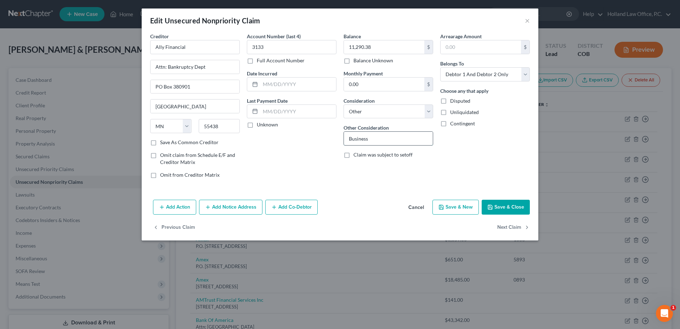
click at [380, 138] on input "Business" at bounding box center [388, 138] width 89 height 13
click at [485, 142] on div "Arrearage Amount $ Belongs To * Select Debtor 1 Only Debtor 2 Only Debtor 1 And…" at bounding box center [485, 109] width 97 height 152
click at [511, 207] on button "Save & Close" at bounding box center [506, 207] width 48 height 15
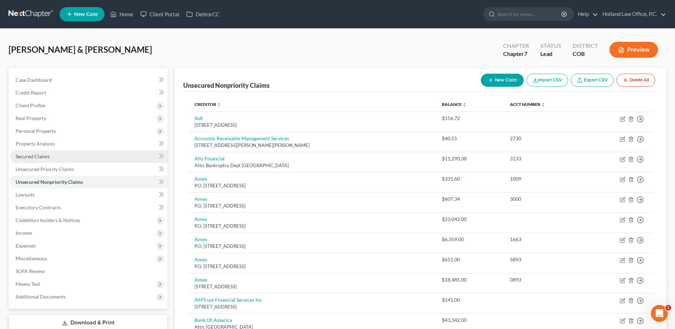
click at [40, 155] on span "Secured Claims" at bounding box center [33, 156] width 34 height 6
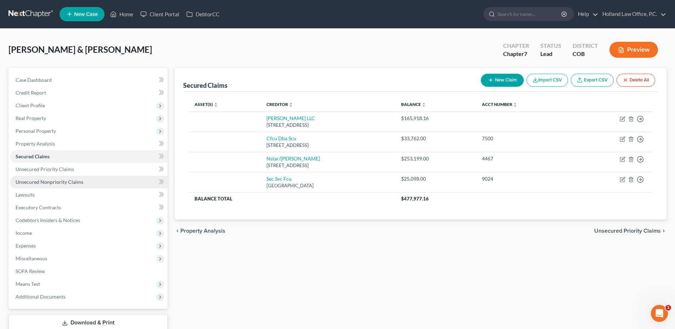
click at [77, 184] on span "Unsecured Nonpriority Claims" at bounding box center [50, 182] width 68 height 6
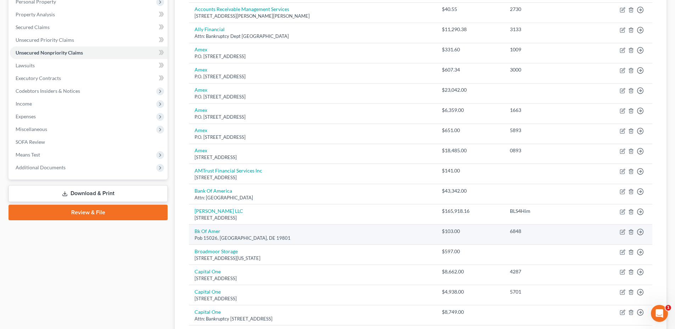
scroll to position [142, 0]
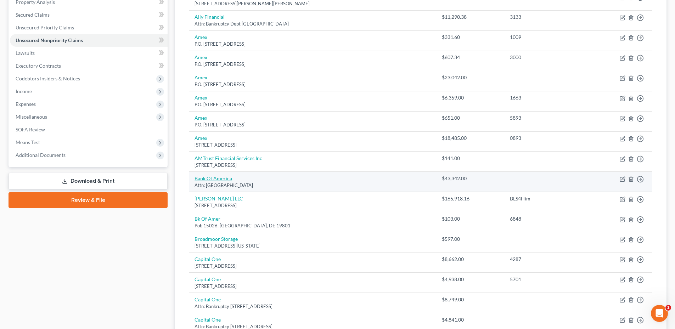
click at [217, 179] on link "Bank Of America" at bounding box center [214, 178] width 38 height 6
select select "45"
select select "14"
select select "2"
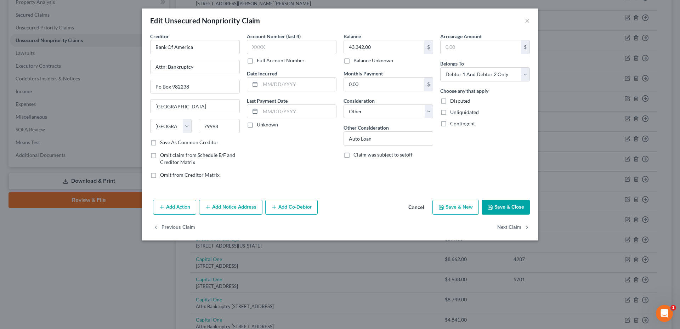
click at [505, 205] on button "Save & Close" at bounding box center [506, 207] width 48 height 15
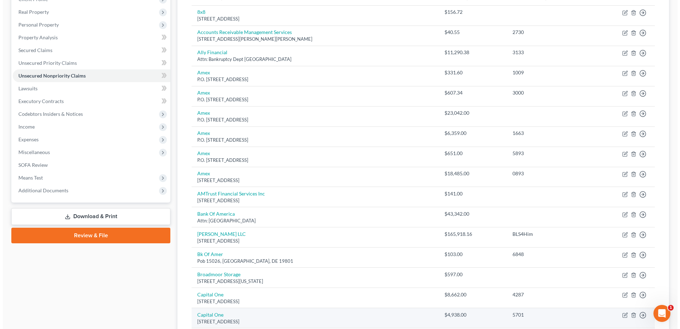
scroll to position [0, 0]
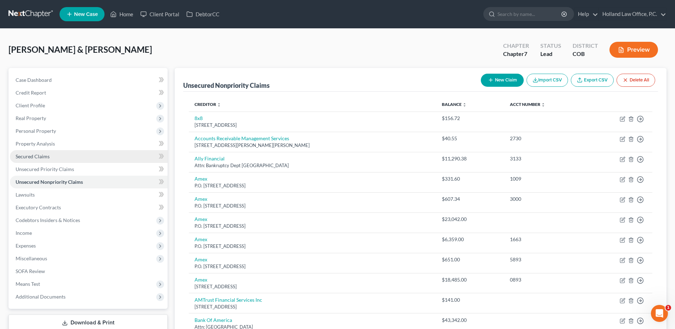
click at [51, 158] on link "Secured Claims" at bounding box center [89, 156] width 158 height 13
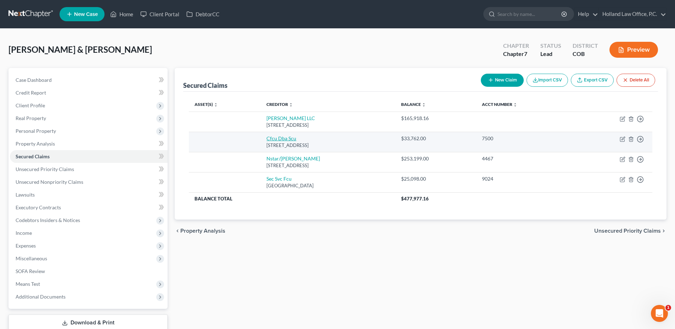
click at [273, 140] on link "Cfcu Dba Scu" at bounding box center [281, 138] width 30 height 6
select select "4"
select select "2"
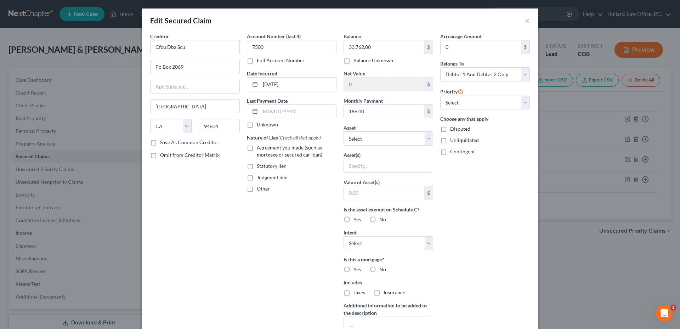
scroll to position [71, 0]
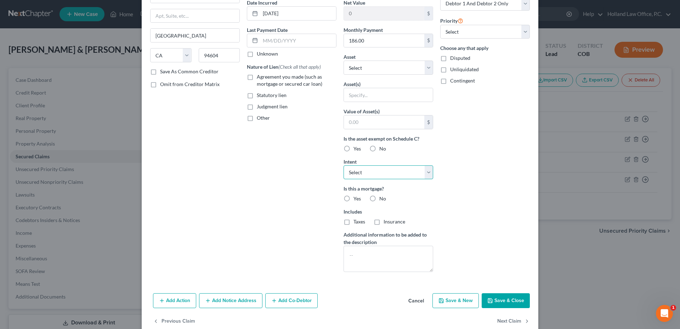
click at [381, 178] on select "Select Surrender Redeem Reaffirm Avoid Other" at bounding box center [389, 172] width 90 height 14
click at [367, 95] on input "text" at bounding box center [388, 94] width 89 height 13
type input "Solar"
click at [472, 114] on div "Arrearage Amount 0 $ Belongs To * Select Debtor 1 Only Debtor 2 Only Debtor 1 A…" at bounding box center [485, 120] width 97 height 316
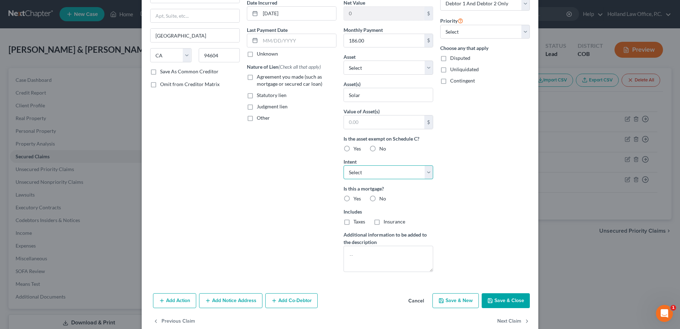
click at [379, 169] on select "Select Surrender Redeem Reaffirm Avoid Other" at bounding box center [389, 172] width 90 height 14
select select "2"
click at [344, 165] on select "Select Surrender Redeem Reaffirm Avoid Other" at bounding box center [389, 172] width 90 height 14
click at [502, 146] on div "Arrearage Amount 0 $ Belongs To * Select Debtor 1 Only Debtor 2 Only Debtor 1 A…" at bounding box center [485, 120] width 97 height 316
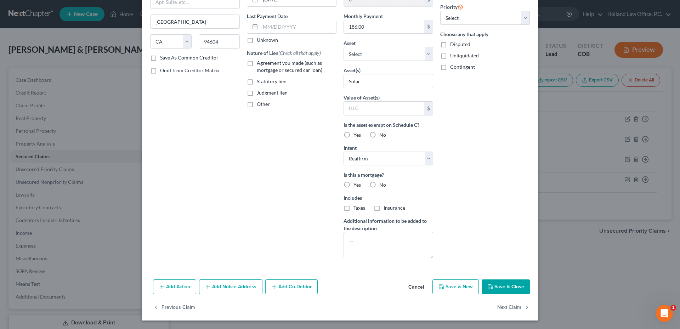
click at [511, 288] on button "Save & Close" at bounding box center [506, 287] width 48 height 15
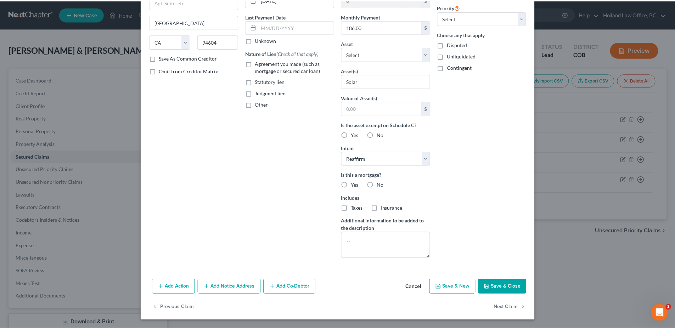
scroll to position [7, 0]
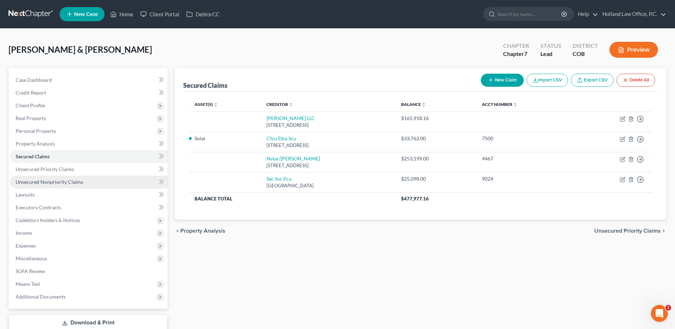
click at [49, 181] on span "Unsecured Nonpriority Claims" at bounding box center [50, 182] width 68 height 6
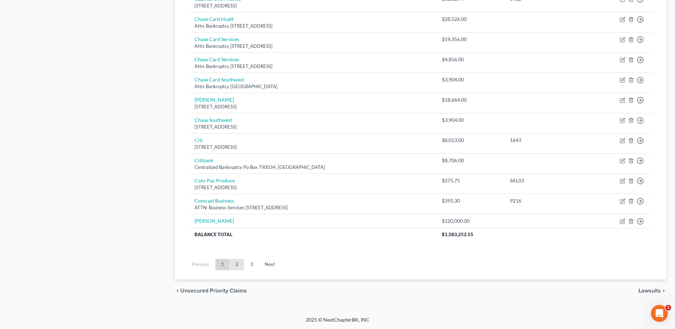
click at [237, 263] on link "2" at bounding box center [237, 264] width 14 height 11
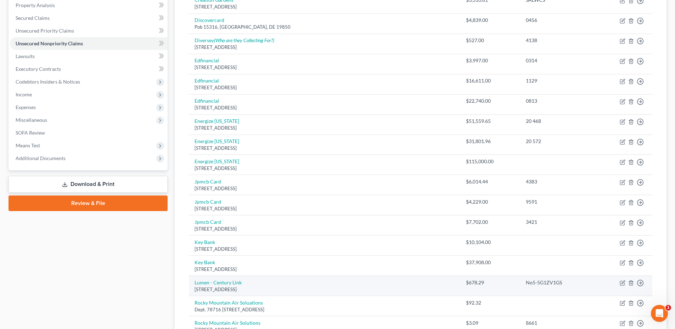
scroll to position [93, 0]
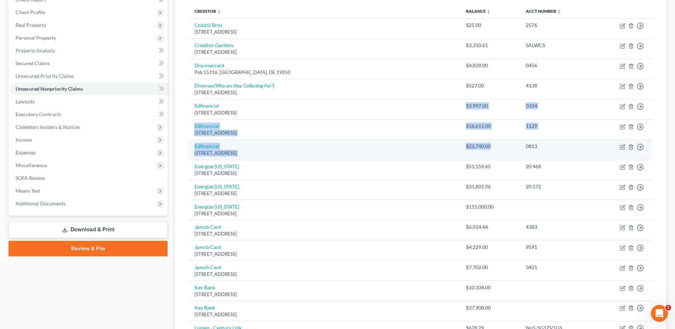
drag, startPoint x: 480, startPoint y: 106, endPoint x: 521, endPoint y: 147, distance: 58.4
click at [521, 147] on tbody "Cozzini Bros [STREET_ADDRESS] $25.00 2576 Move to D Move to E Move to G Move to…" at bounding box center [421, 327] width 464 height 619
click at [515, 147] on div "$22,740.00" at bounding box center [490, 146] width 49 height 7
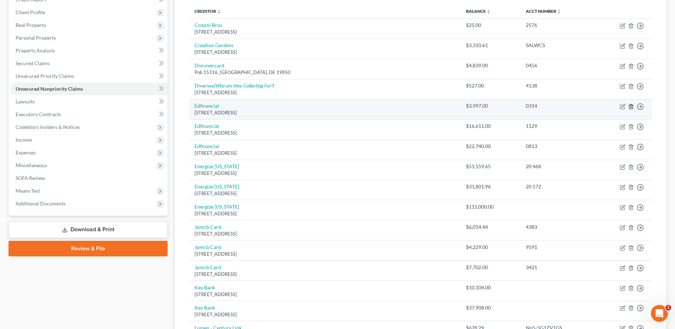
click at [633, 107] on icon "button" at bounding box center [631, 107] width 6 height 6
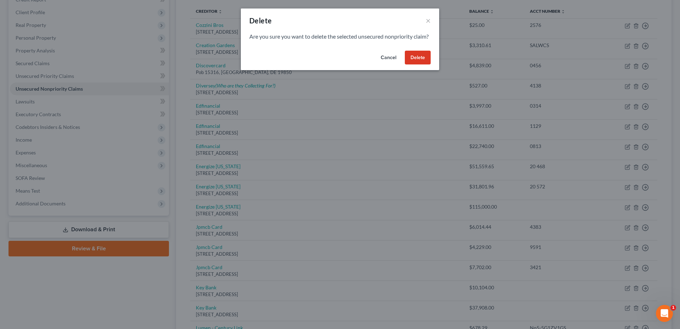
click at [427, 64] on button "Delete" at bounding box center [418, 58] width 26 height 14
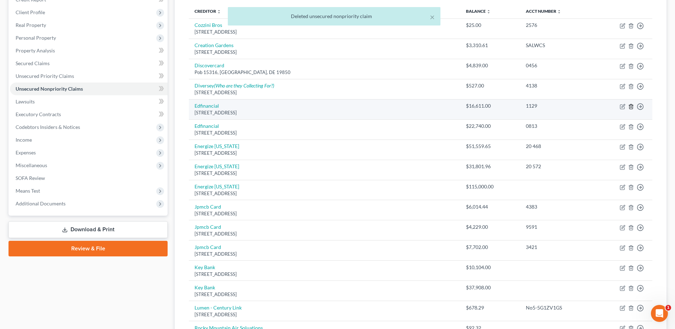
click at [630, 105] on icon "button" at bounding box center [630, 106] width 3 height 5
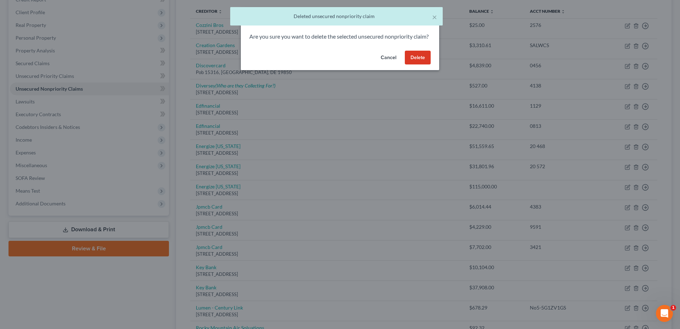
click at [421, 65] on button "Delete" at bounding box center [418, 58] width 26 height 14
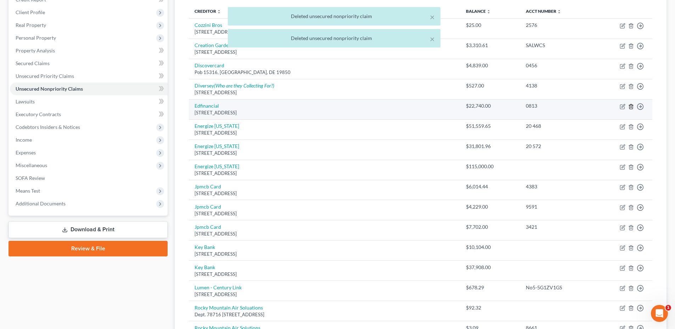
click at [633, 108] on icon "button" at bounding box center [630, 106] width 3 height 5
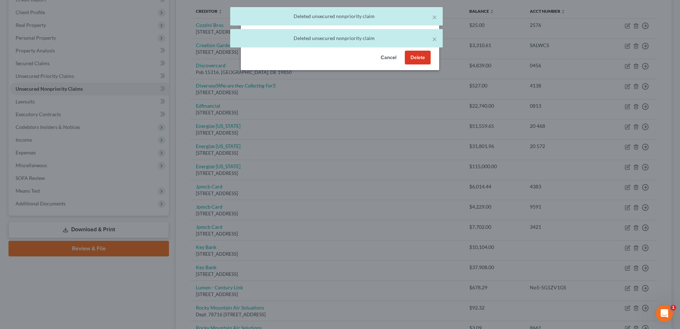
click at [421, 65] on button "Delete" at bounding box center [418, 58] width 26 height 14
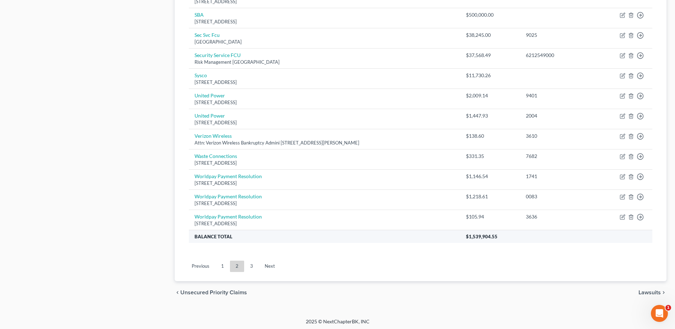
scroll to position [428, 0]
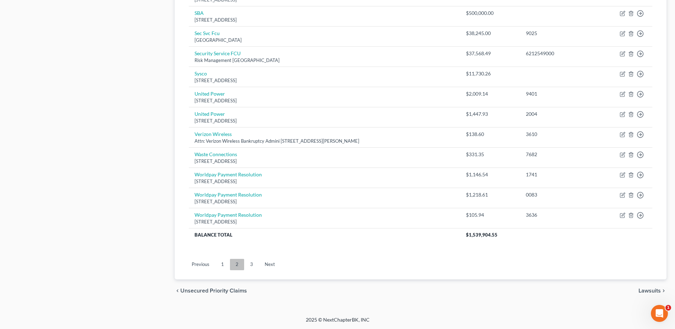
click at [231, 264] on link "2" at bounding box center [237, 264] width 14 height 11
click at [227, 264] on link "1" at bounding box center [222, 264] width 14 height 11
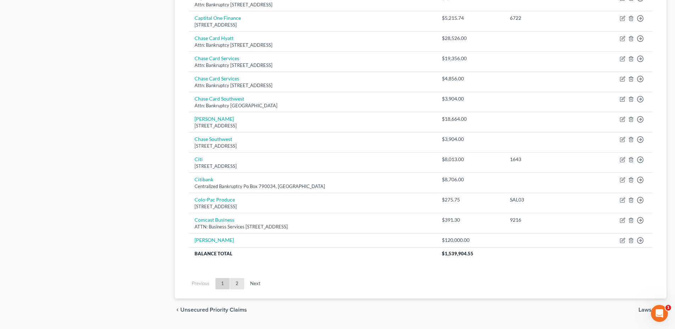
click at [235, 287] on link "2" at bounding box center [237, 283] width 14 height 11
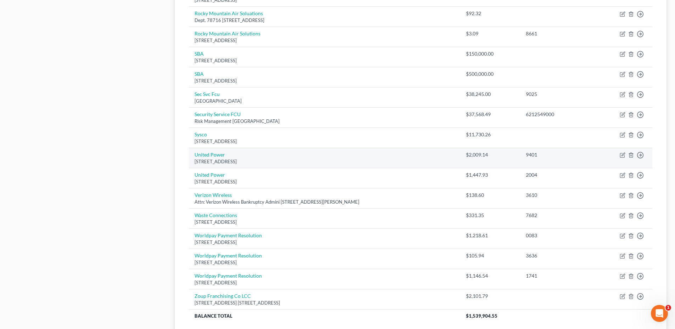
scroll to position [449, 0]
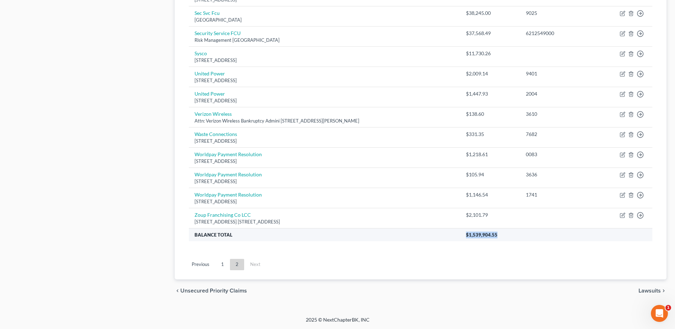
drag, startPoint x: 483, startPoint y: 234, endPoint x: 524, endPoint y: 234, distance: 40.4
click at [524, 234] on th "$1,539,904.55" at bounding box center [556, 234] width 192 height 13
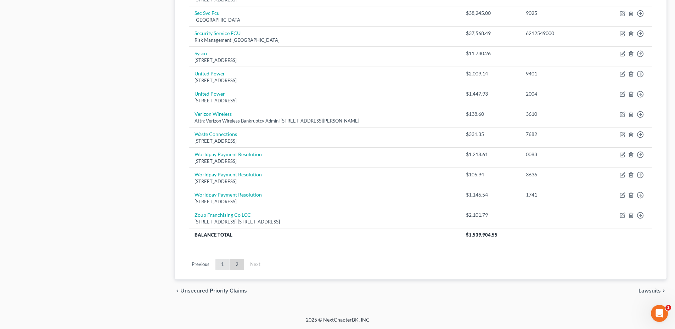
click at [222, 264] on link "1" at bounding box center [222, 264] width 14 height 11
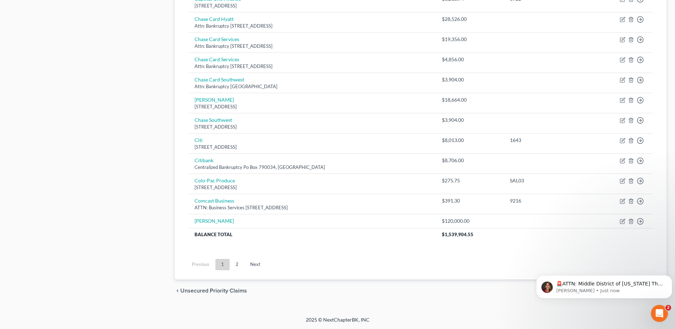
scroll to position [0, 0]
click at [602, 292] on p "[PERSON_NAME] • Just now" at bounding box center [609, 291] width 107 height 6
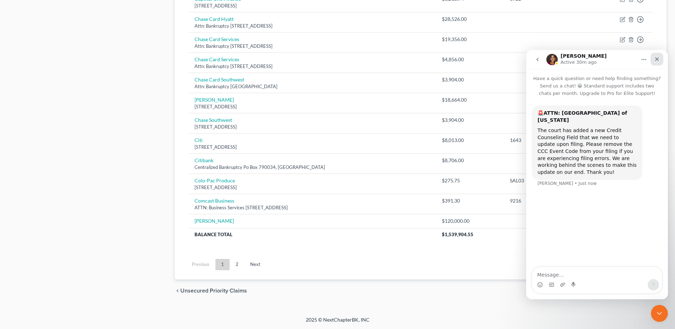
click at [655, 56] on div "Close" at bounding box center [657, 59] width 13 height 13
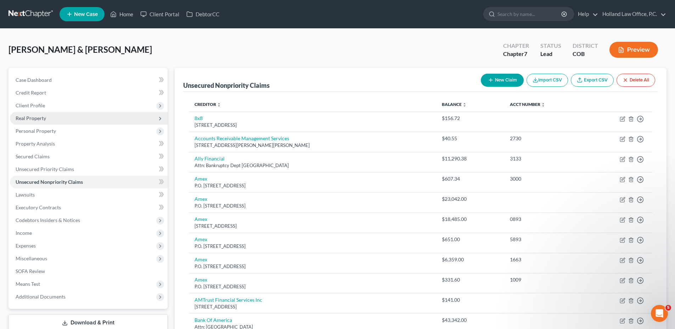
click at [41, 122] on span "Real Property" at bounding box center [89, 118] width 158 height 13
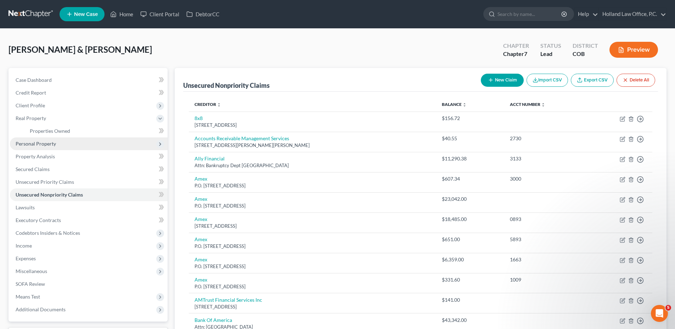
click at [47, 141] on span "Personal Property" at bounding box center [36, 144] width 40 height 6
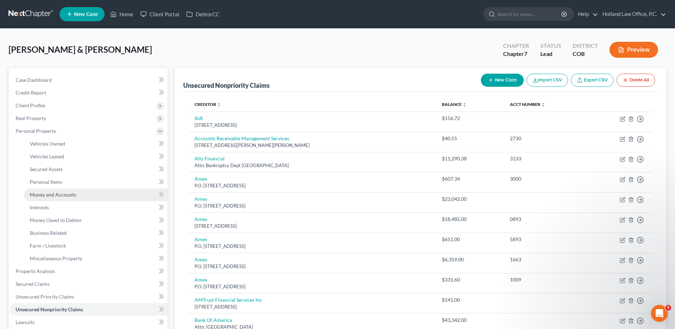
click at [60, 192] on span "Money and Accounts" at bounding box center [53, 195] width 46 height 6
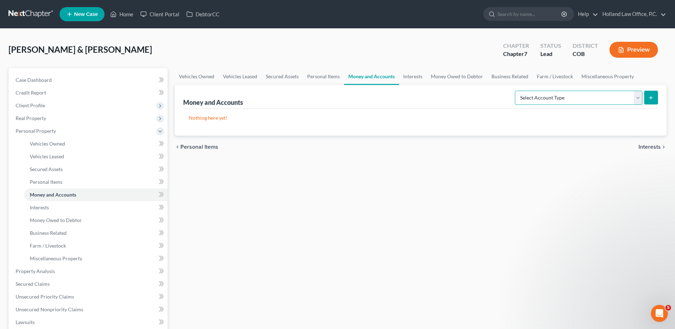
click at [568, 96] on select "Select Account Type Brokerage Cash on Hand Certificates of Deposit Checking Acc…" at bounding box center [579, 98] width 128 height 14
click at [516, 91] on select "Select Account Type Brokerage Cash on Hand Certificates of Deposit Checking Acc…" at bounding box center [579, 98] width 128 height 14
click at [545, 98] on select "Select Account Type Brokerage Cash on Hand Certificates of Deposit Checking Acc…" at bounding box center [579, 98] width 128 height 14
select select "checking"
click at [516, 91] on select "Select Account Type Brokerage Cash on Hand Certificates of Deposit Checking Acc…" at bounding box center [579, 98] width 128 height 14
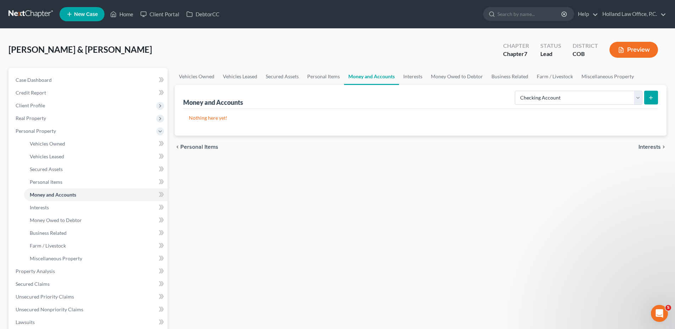
click at [655, 99] on button "submit" at bounding box center [651, 98] width 14 height 14
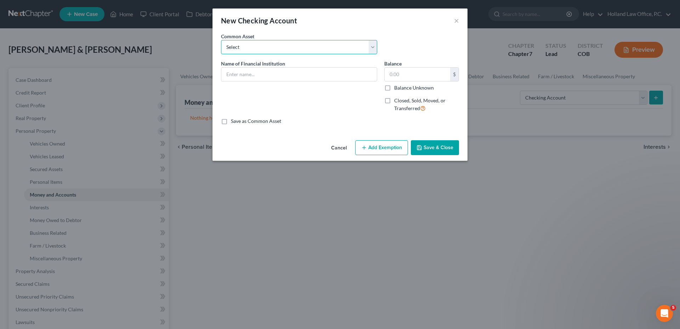
click at [294, 50] on select "Select Academy Bank ENT Credit Union First National Bank Of Omaha 2338 Chase Ba…" at bounding box center [299, 47] width 156 height 14
drag, startPoint x: 294, startPoint y: 50, endPoint x: 282, endPoint y: 56, distance: 13.5
click at [294, 50] on select "Select Academy Bank ENT Credit Union First National Bank Of Omaha 2338 Chase Ba…" at bounding box center [299, 47] width 156 height 14
click at [231, 82] on div "Name of Financial Institution *" at bounding box center [299, 89] width 163 height 58
click at [237, 78] on input "text" at bounding box center [299, 74] width 156 height 13
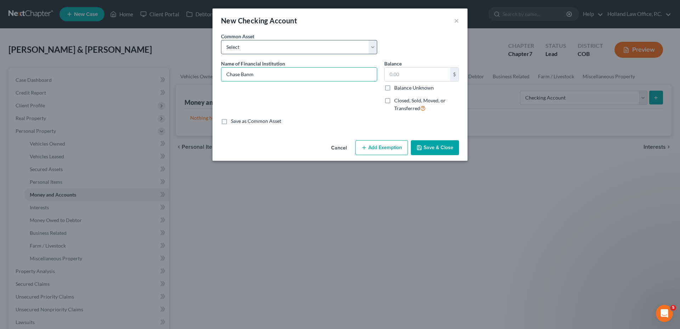
type input "Chase Banm"
click at [278, 49] on select "Select Academy Bank ENT Credit Union First National Bank Of Omaha 2338 Chase Ba…" at bounding box center [299, 47] width 156 height 14
select select "4"
click at [221, 40] on select "Select Academy Bank ENT Credit Union First National Bank Of Omaha 2338 Chase Ba…" at bounding box center [299, 47] width 156 height 14
type input "Chase 4808"
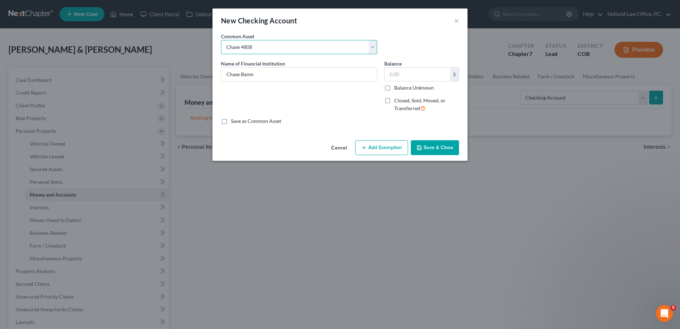
type input "0"
click at [391, 107] on div "Closed, Sold, Moved, or Transferred" at bounding box center [421, 104] width 75 height 15
click at [394, 97] on label "Closed, Sold, Moved, or Transferred" at bounding box center [426, 104] width 65 height 15
click at [397, 97] on input "Closed, Sold, Moved, or Transferred" at bounding box center [399, 99] width 5 height 5
checkbox input "true"
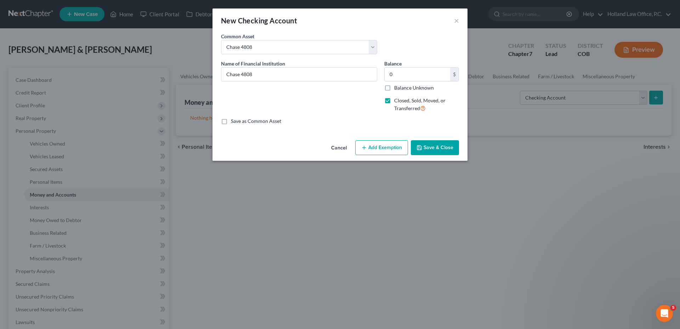
select select "19"
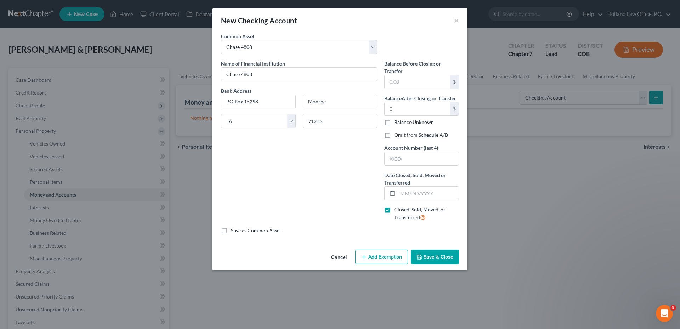
click at [394, 136] on label "Omit from Schedule A/B" at bounding box center [421, 134] width 54 height 7
click at [397, 136] on input "Omit from Schedule A/B" at bounding box center [399, 133] width 5 height 5
checkbox input "true"
drag, startPoint x: 242, startPoint y: 74, endPoint x: 269, endPoint y: 75, distance: 26.9
click at [267, 74] on input "Chase 4808" at bounding box center [299, 74] width 156 height 13
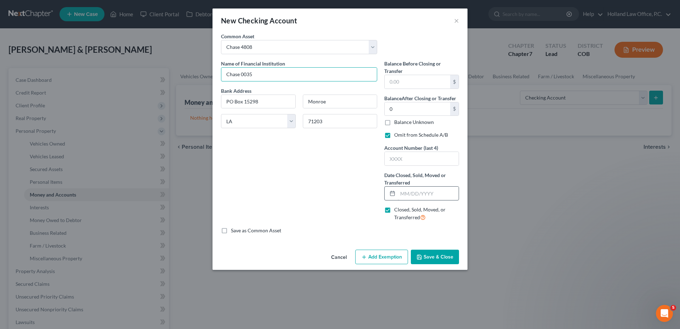
type input "Chase 0035"
click at [421, 191] on input "text" at bounding box center [428, 193] width 61 height 13
click at [412, 192] on input "text" at bounding box center [428, 193] width 61 height 13
click at [414, 193] on input "text" at bounding box center [428, 193] width 61 height 13
type input "[DATE]"
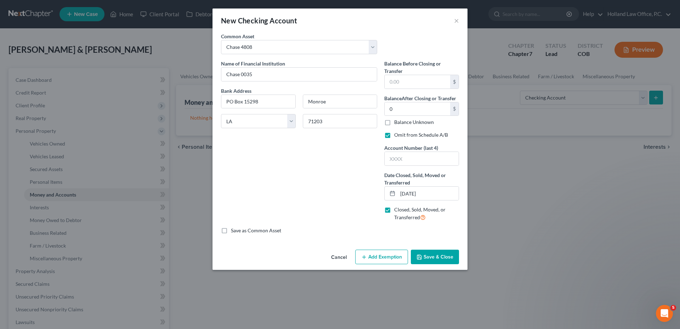
click at [436, 256] on button "Save & Close" at bounding box center [435, 257] width 48 height 15
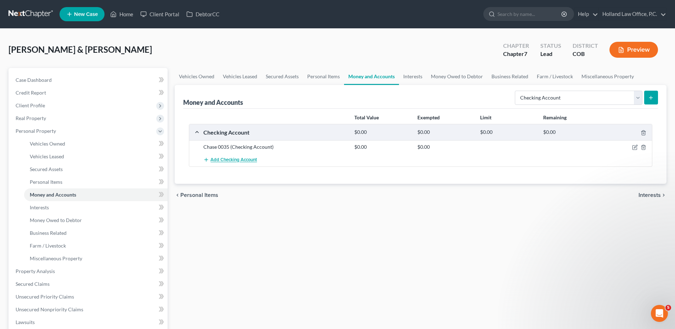
click at [227, 157] on span "Add Checking Account" at bounding box center [233, 160] width 46 height 6
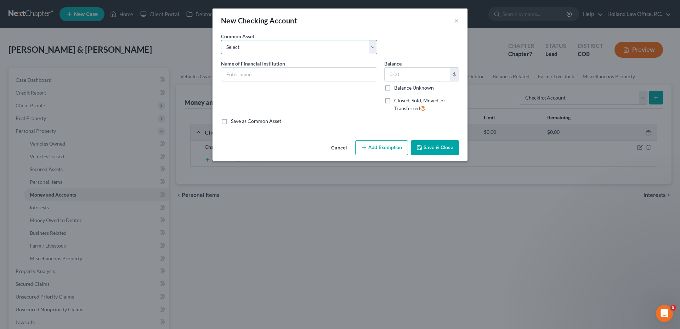
click at [251, 47] on select "Select Academy Bank ENT Credit Union First National Bank Of Omaha 2338 Chase Ba…" at bounding box center [299, 47] width 156 height 14
select select "4"
click at [221, 40] on select "Select Academy Bank ENT Credit Union First National Bank Of Omaha 2338 Chase Ba…" at bounding box center [299, 47] width 156 height 14
type input "Chase 4808"
type input "0"
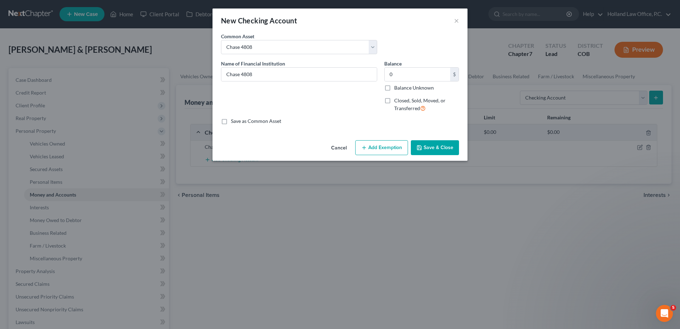
click at [394, 97] on label "Closed, Sold, Moved, or Transferred" at bounding box center [426, 104] width 65 height 15
click at [397, 97] on input "Closed, Sold, Moved, or Transferred" at bounding box center [399, 99] width 5 height 5
checkbox input "true"
select select "19"
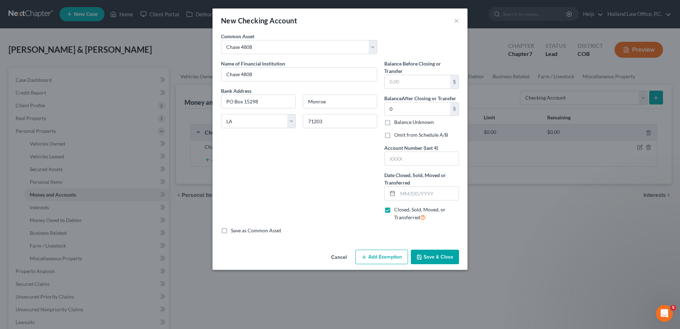
click at [394, 135] on label "Omit from Schedule A/B" at bounding box center [421, 134] width 54 height 7
click at [397, 135] on input "Omit from Schedule A/B" at bounding box center [399, 133] width 5 height 5
checkbox input "true"
click at [428, 161] on input "text" at bounding box center [422, 158] width 74 height 13
click at [412, 155] on input "text" at bounding box center [422, 158] width 74 height 13
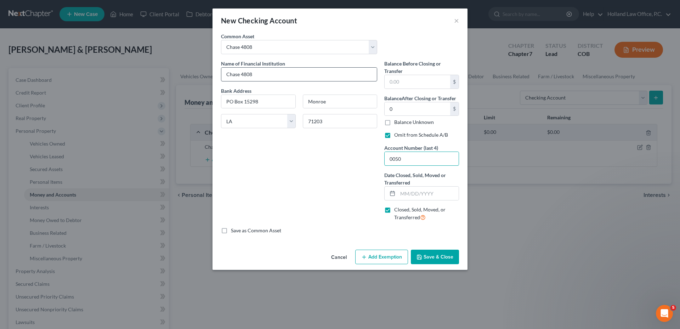
type input "0050"
drag, startPoint x: 255, startPoint y: 75, endPoint x: 274, endPoint y: 75, distance: 19.5
click at [266, 75] on input "Chase 4808" at bounding box center [299, 74] width 156 height 13
type input "Chase 0050"
click at [417, 191] on input "text" at bounding box center [428, 193] width 61 height 13
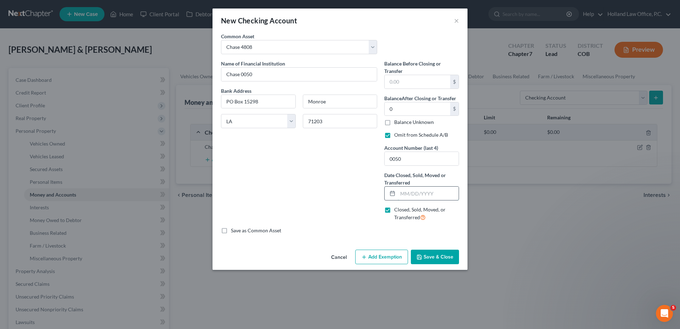
click at [426, 194] on input "text" at bounding box center [428, 193] width 61 height 13
type input "[DATE]"
click at [442, 251] on button "Save & Close" at bounding box center [435, 257] width 48 height 15
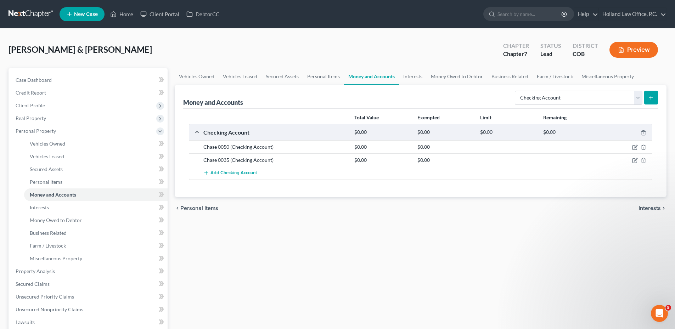
click at [239, 169] on button "Add Checking Account" at bounding box center [230, 173] width 54 height 13
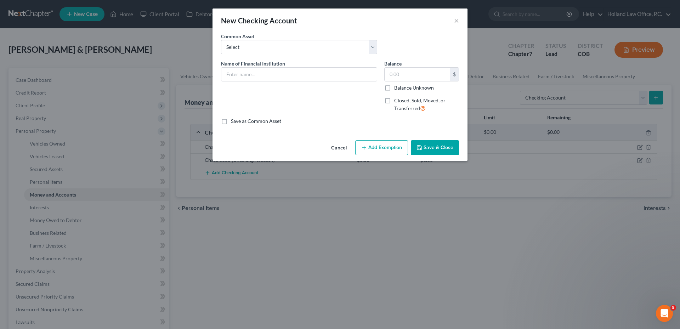
click at [249, 62] on span "Name of Financial Institution" at bounding box center [253, 64] width 64 height 6
click at [248, 46] on select "Select Academy Bank ENT Credit Union First National Bank Of Omaha 2338 Chase Ba…" at bounding box center [299, 47] width 156 height 14
select select "4"
click at [221, 40] on select "Select Academy Bank ENT Credit Union First National Bank Of Omaha 2338 Chase Ba…" at bounding box center [299, 47] width 156 height 14
type input "Chase 4808"
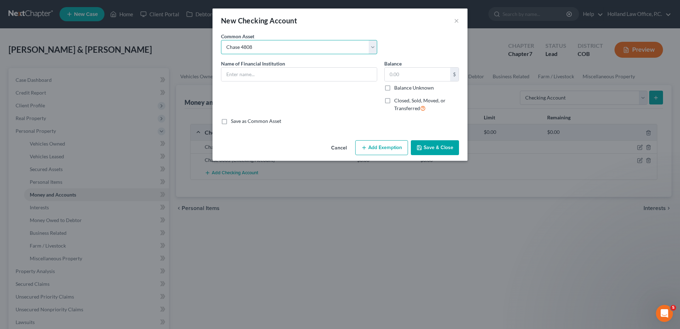
type input "0"
drag, startPoint x: 241, startPoint y: 77, endPoint x: 268, endPoint y: 77, distance: 26.9
click at [268, 77] on input "Chase 4808" at bounding box center [299, 74] width 156 height 13
type input "Chase 0299"
click at [394, 101] on label "Closed, Sold, Moved, or Transferred" at bounding box center [426, 104] width 65 height 15
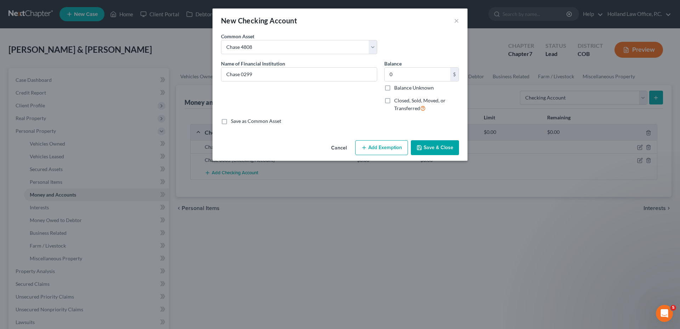
click at [397, 101] on input "Closed, Sold, Moved, or Transferred" at bounding box center [399, 99] width 5 height 5
checkbox input "true"
select select "19"
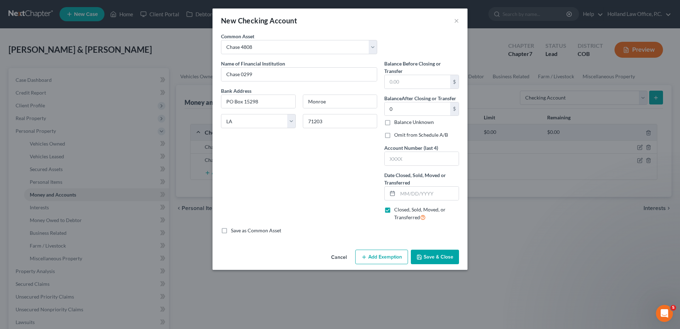
click at [394, 134] on label "Omit from Schedule A/B" at bounding box center [421, 134] width 54 height 7
click at [397, 134] on input "Omit from Schedule A/B" at bounding box center [399, 133] width 5 height 5
checkbox input "true"
click at [397, 161] on input "text" at bounding box center [422, 158] width 74 height 13
type input "0299"
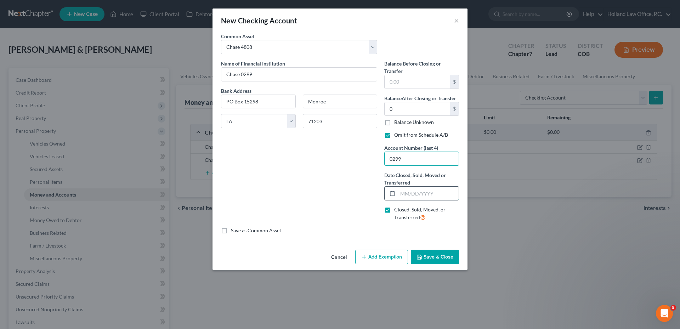
click at [402, 187] on input "text" at bounding box center [428, 193] width 61 height 13
type input "[DATE]"
drag, startPoint x: 433, startPoint y: 256, endPoint x: 432, endPoint y: 243, distance: 12.8
click at [430, 243] on div "New Checking Account × An exemption set must first be selected from the Filing …" at bounding box center [340, 140] width 255 height 262
click at [437, 256] on button "Save & Close" at bounding box center [435, 257] width 48 height 15
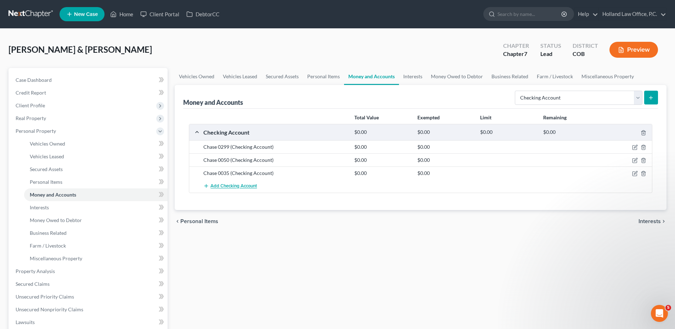
click at [233, 183] on button "Add Checking Account" at bounding box center [230, 186] width 54 height 13
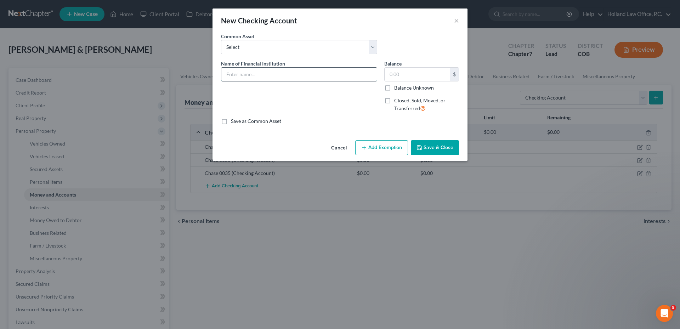
click at [245, 73] on input "text" at bounding box center [299, 74] width 156 height 13
type input "Chase"
click at [246, 54] on select "Select Academy Bank ENT Credit Union First National Bank Of Omaha 2338 Chase Ba…" at bounding box center [299, 47] width 156 height 14
select select "4"
click at [221, 40] on select "Select Academy Bank ENT Credit Union First National Bank Of Omaha 2338 Chase Ba…" at bounding box center [299, 47] width 156 height 14
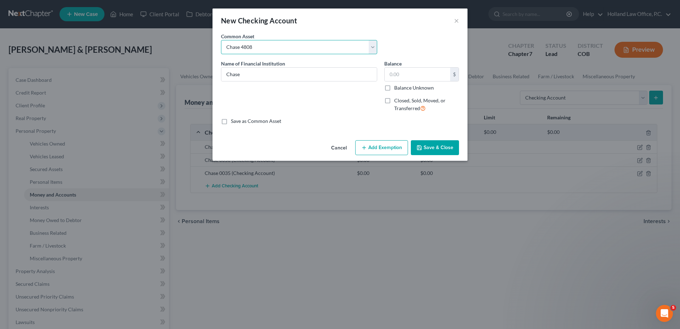
type input "Chase 4808"
type input "0"
drag, startPoint x: 241, startPoint y: 73, endPoint x: 274, endPoint y: 73, distance: 32.6
click at [274, 73] on input "Chase 4808" at bounding box center [299, 74] width 156 height 13
type input "Chase 2079"
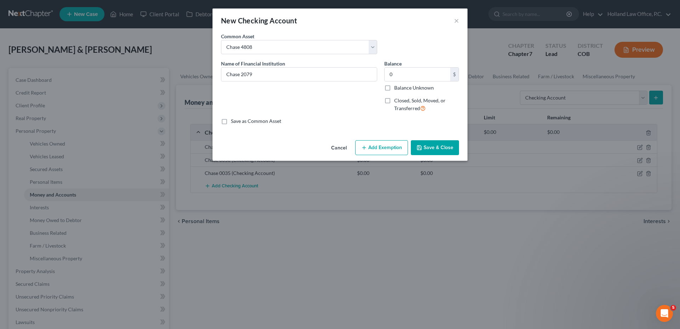
click at [394, 100] on label "Closed, Sold, Moved, or Transferred" at bounding box center [426, 104] width 65 height 15
click at [397, 100] on input "Closed, Sold, Moved, or Transferred" at bounding box center [399, 99] width 5 height 5
checkbox input "true"
select select "19"
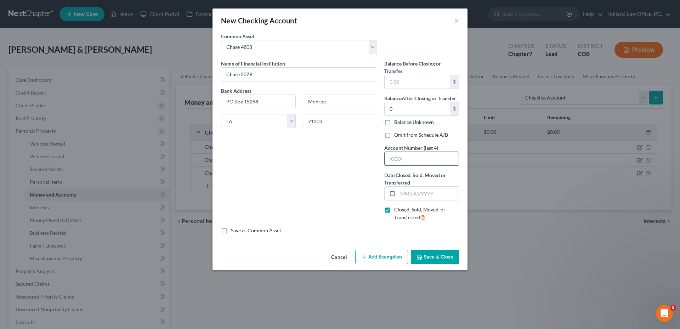
click at [398, 163] on input "text" at bounding box center [422, 158] width 74 height 13
type input "2079"
click at [420, 191] on input "text" at bounding box center [428, 193] width 61 height 13
type input "[DATE]"
click at [394, 131] on label "Omit from Schedule A/B" at bounding box center [421, 134] width 54 height 7
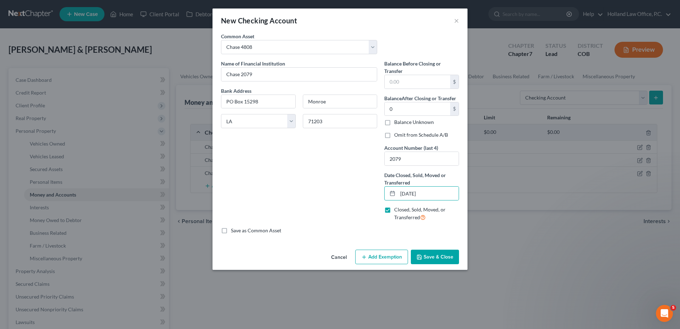
click at [397, 131] on input "Omit from Schedule A/B" at bounding box center [399, 133] width 5 height 5
checkbox input "true"
click at [444, 257] on button "Save & Close" at bounding box center [435, 257] width 48 height 15
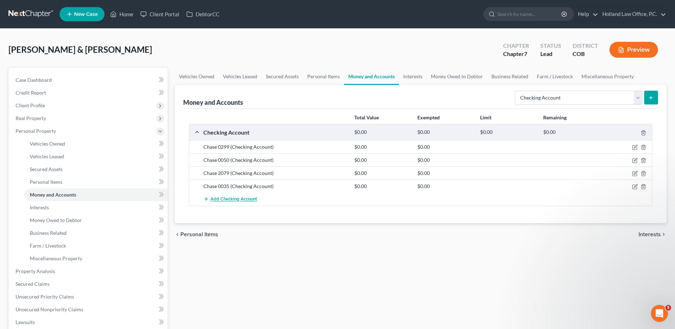
click at [237, 197] on span "Add Checking Account" at bounding box center [233, 200] width 46 height 6
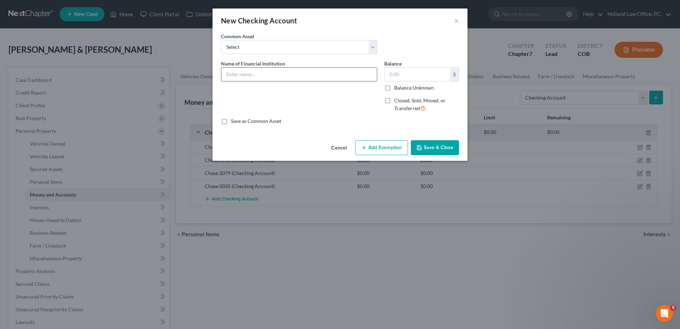
click at [258, 74] on input "text" at bounding box center [299, 74] width 156 height 13
type input "Chase 6690"
click at [394, 100] on label "Closed, Sold, Moved, or Transferred" at bounding box center [426, 104] width 65 height 15
click at [397, 100] on input "Closed, Sold, Moved, or Transferred" at bounding box center [399, 99] width 5 height 5
checkbox input "true"
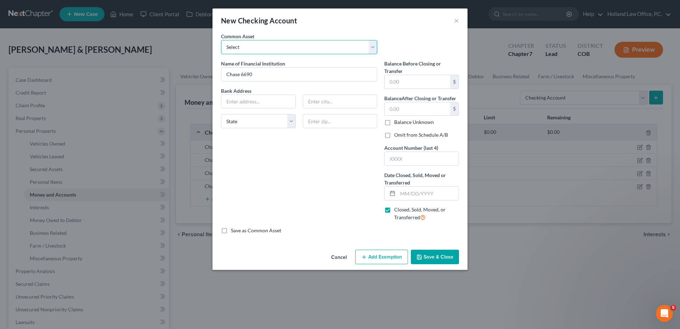
click at [276, 43] on select "Select Academy Bank ENT Credit Union First National Bank Of Omaha 2338 Chase Ba…" at bounding box center [299, 47] width 156 height 14
select select "4"
click at [221, 40] on select "Select Academy Bank ENT Credit Union First National Bank Of Omaha 2338 Chase Ba…" at bounding box center [299, 47] width 156 height 14
type input "Chase 4808"
type input "0"
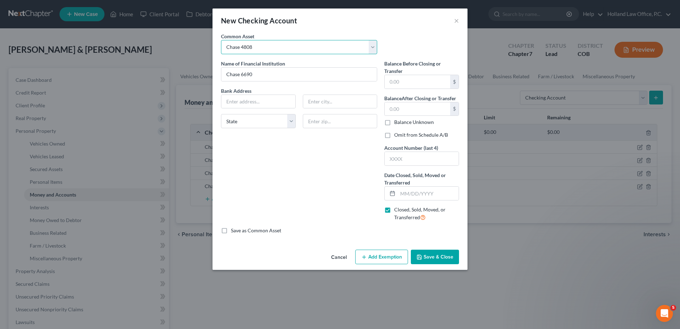
type input "PO Box 15298"
type input "Monroe"
select select "19"
type input "71203"
drag, startPoint x: 240, startPoint y: 77, endPoint x: 294, endPoint y: 77, distance: 53.9
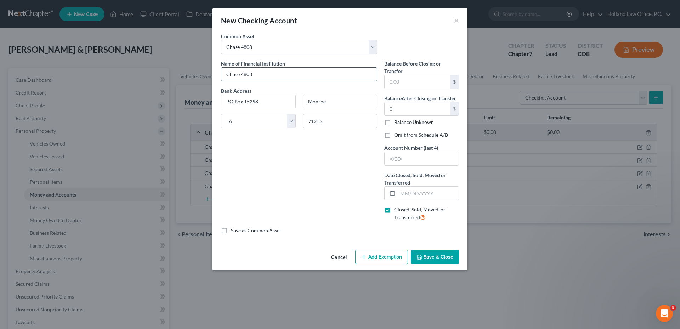
click at [280, 76] on input "Chase 4808" at bounding box center [299, 74] width 156 height 13
type input "Chase 6690"
click at [416, 186] on label "Date Closed, Sold, Moved or Transferred *" at bounding box center [421, 179] width 75 height 15
click at [411, 189] on input "text" at bounding box center [428, 193] width 61 height 13
type input "8"
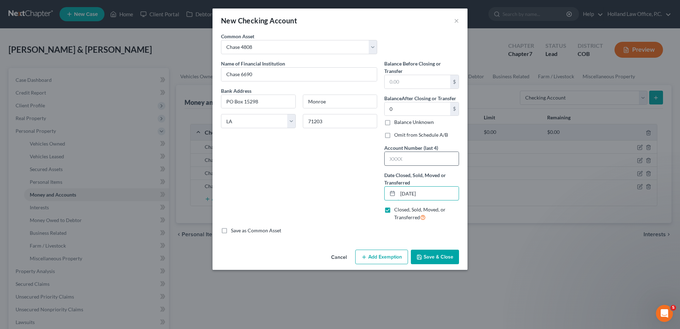
type input "[DATE]"
click at [415, 161] on input "text" at bounding box center [422, 158] width 74 height 13
type input "6690"
click at [394, 135] on label "Omit from Schedule A/B" at bounding box center [421, 134] width 54 height 7
click at [397, 135] on input "Omit from Schedule A/B" at bounding box center [399, 133] width 5 height 5
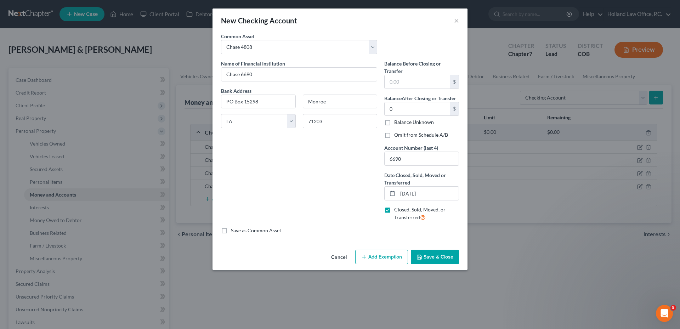
checkbox input "true"
click at [442, 255] on button "Save & Close" at bounding box center [435, 257] width 48 height 15
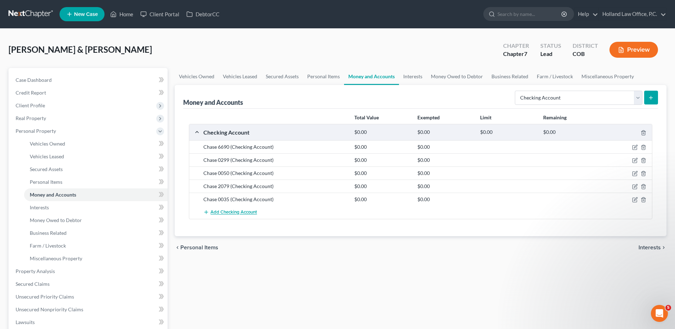
click at [232, 215] on span "Add Checking Account" at bounding box center [233, 213] width 46 height 6
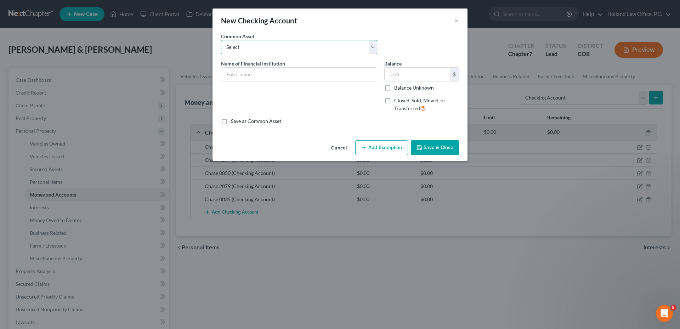
click at [246, 50] on select "Select Academy Bank ENT Credit Union First National Bank Of Omaha 2338 Chase Ba…" at bounding box center [299, 47] width 156 height 14
select select "4"
click at [221, 40] on select "Select Academy Bank ENT Credit Union First National Bank Of Omaha 2338 Chase Ba…" at bounding box center [299, 47] width 156 height 14
type input "Chase 4808"
type input "0"
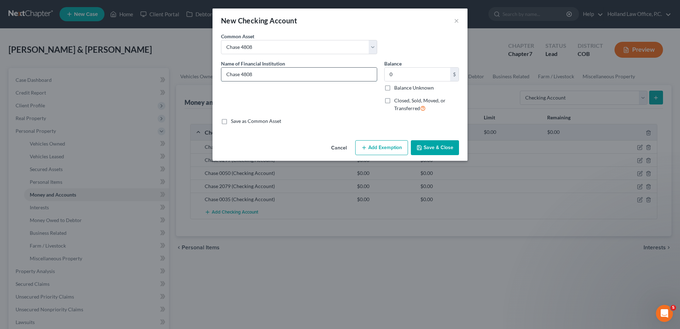
drag, startPoint x: 242, startPoint y: 75, endPoint x: 283, endPoint y: 75, distance: 41.8
click at [281, 75] on input "Chase 4808" at bounding box center [299, 74] width 156 height 13
type input "Chase 8813"
click at [389, 143] on button "Add Exemption" at bounding box center [381, 147] width 53 height 15
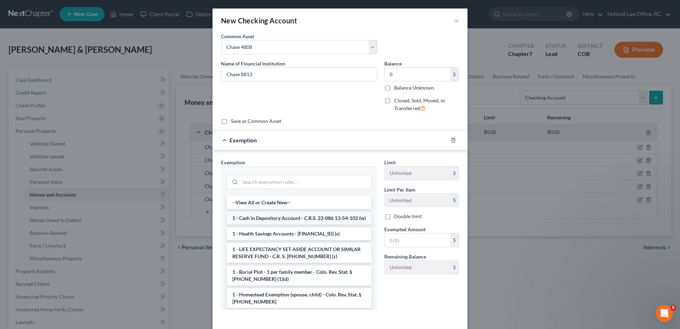
click at [271, 225] on li "1 - Cash in Depository Account - C.R.S. 22-086 13-54-102 (w)" at bounding box center [299, 218] width 145 height 13
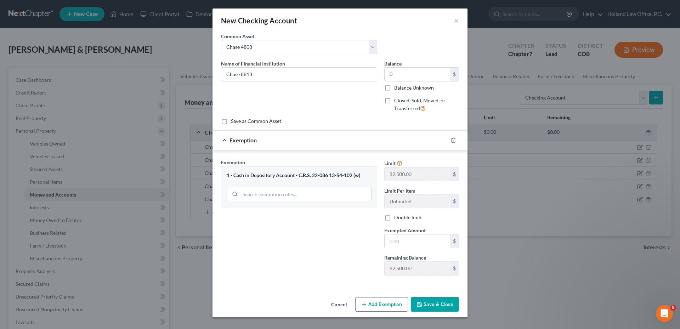
click at [394, 218] on label "Double limit" at bounding box center [408, 217] width 28 height 7
click at [397, 218] on input "Double limit" at bounding box center [399, 216] width 5 height 5
checkbox input "true"
click at [399, 238] on input "text" at bounding box center [418, 241] width 66 height 13
type input "0.00"
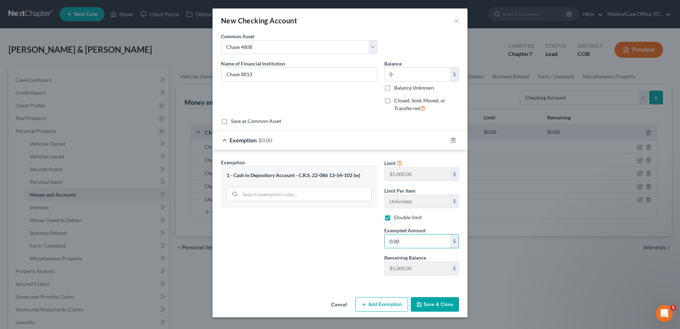
click at [439, 294] on div "An exemption set must first be selected from the Filing Information section. Co…" at bounding box center [340, 164] width 255 height 262
click at [434, 305] on button "Save & Close" at bounding box center [435, 304] width 48 height 15
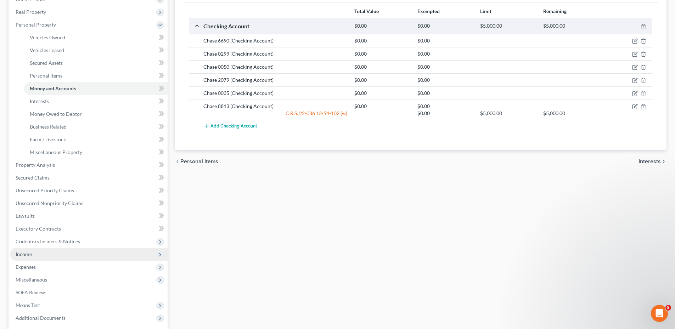
click at [29, 253] on span "Income" at bounding box center [24, 254] width 16 height 6
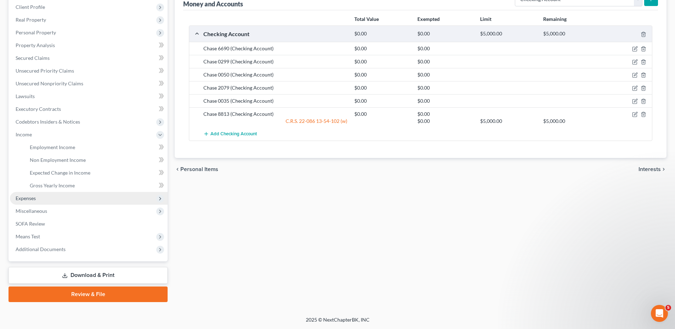
scroll to position [99, 0]
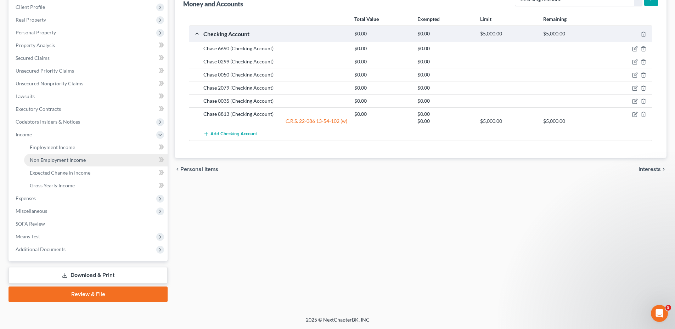
click at [58, 163] on span "Non Employment Income" at bounding box center [58, 160] width 56 height 6
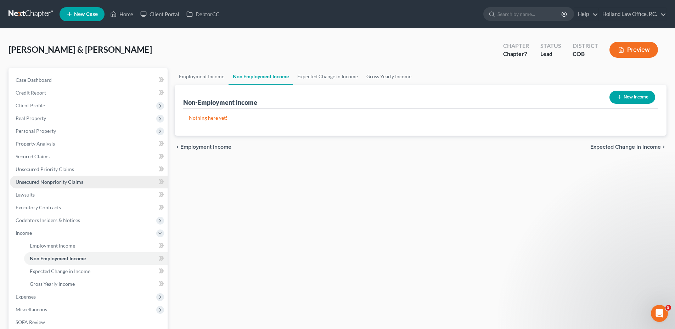
click at [43, 179] on span "Unsecured Nonpriority Claims" at bounding box center [50, 182] width 68 height 6
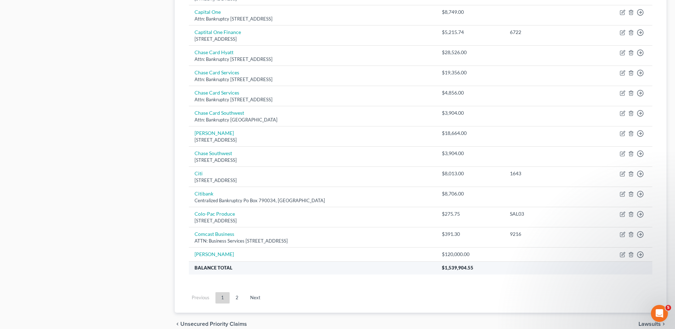
scroll to position [461, 0]
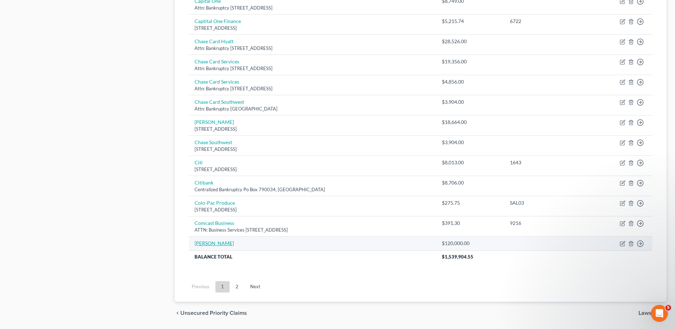
click at [215, 244] on link "[PERSON_NAME]" at bounding box center [214, 243] width 39 height 6
select select "14"
select select "2"
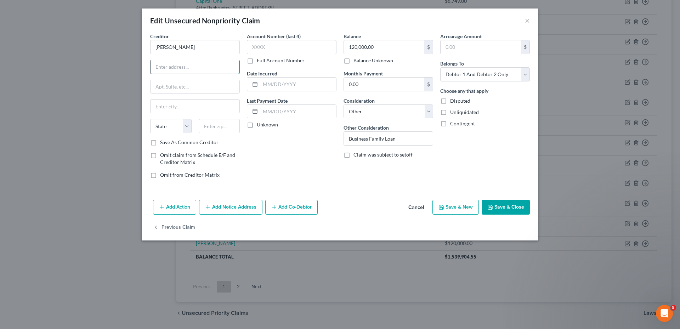
click at [224, 62] on input "text" at bounding box center [195, 66] width 89 height 13
type input "[STREET_ADDRESS]"
type input "80504"
type input "Longmont"
select select "5"
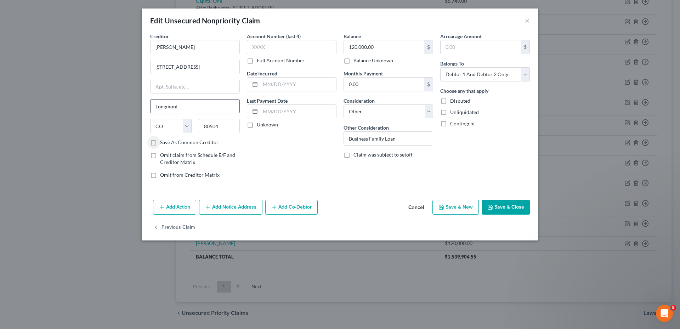
click at [202, 106] on input "Longmont" at bounding box center [195, 106] width 89 height 13
drag, startPoint x: 202, startPoint y: 106, endPoint x: 153, endPoint y: 110, distance: 49.4
click at [153, 110] on input "Longmont" at bounding box center [195, 106] width 89 height 13
type input "Firestone"
click at [320, 179] on div "Account Number (last 4) Full Account Number Date Incurred Last Payment Date Unk…" at bounding box center [291, 109] width 97 height 152
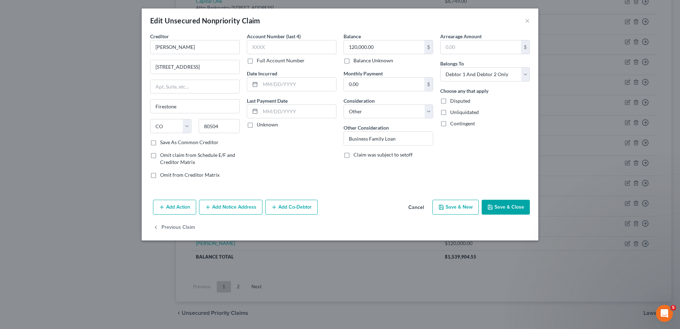
click at [519, 204] on button "Save & Close" at bounding box center [506, 207] width 48 height 15
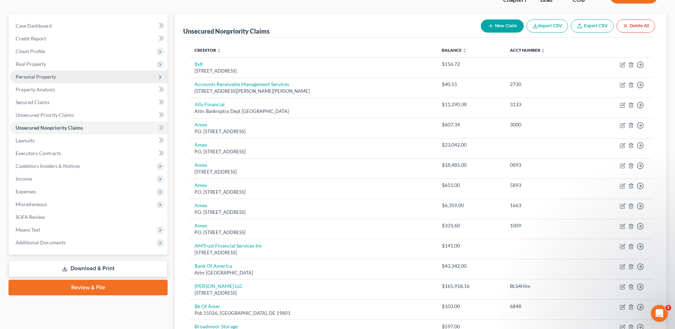
scroll to position [0, 0]
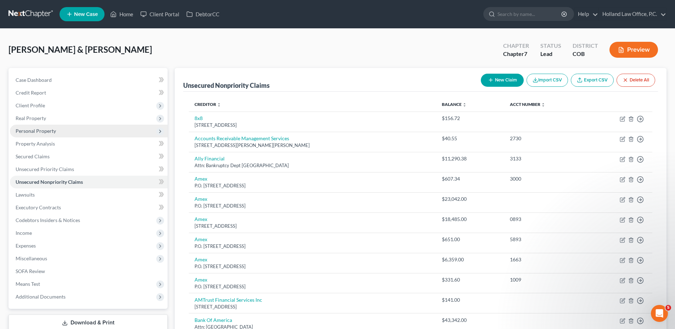
click at [44, 130] on span "Personal Property" at bounding box center [36, 131] width 40 height 6
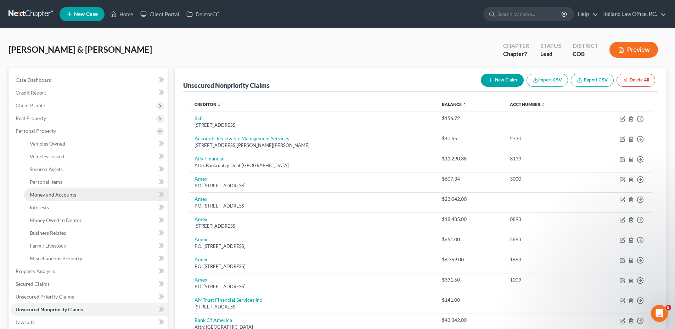
click at [59, 193] on span "Money and Accounts" at bounding box center [53, 195] width 46 height 6
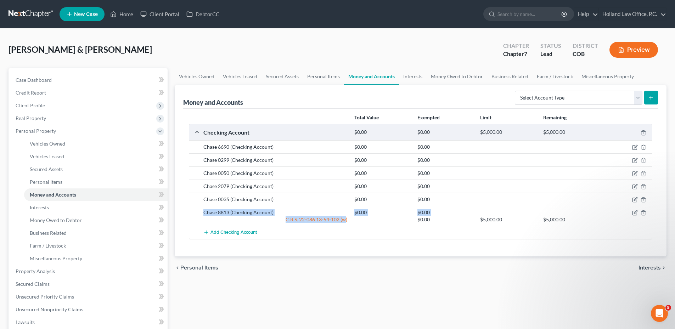
drag, startPoint x: 203, startPoint y: 214, endPoint x: 344, endPoint y: 220, distance: 141.9
click at [344, 220] on div "Chase 8813 (Checking Account) $0.00 $0.00 C.R.S. [FINANCIAL_ID]-102 (w) $0.00 $…" at bounding box center [426, 216] width 453 height 14
drag, startPoint x: 344, startPoint y: 220, endPoint x: 327, endPoint y: 215, distance: 18.0
click at [345, 220] on div "C.R.S. 22-086 13-54-102 (w)" at bounding box center [275, 219] width 151 height 7
click at [637, 213] on icon "button" at bounding box center [635, 213] width 6 height 6
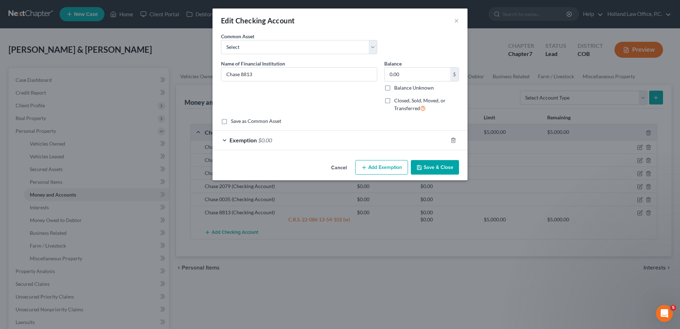
click at [394, 102] on label "Closed, Sold, Moved, or Transferred" at bounding box center [426, 104] width 65 height 15
click at [397, 102] on input "Closed, Sold, Moved, or Transferred" at bounding box center [399, 99] width 5 height 5
checkbox input "true"
select select "19"
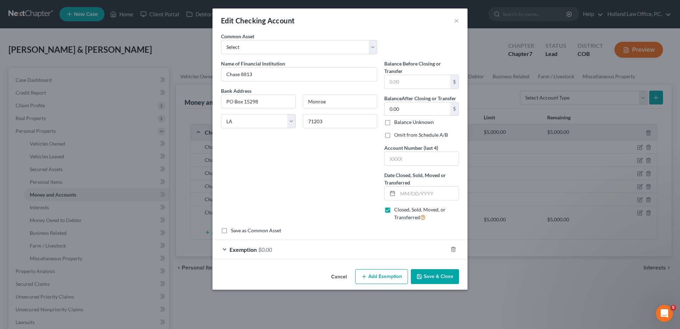
click at [394, 132] on label "Omit from Schedule A/B" at bounding box center [421, 134] width 54 height 7
click at [397, 132] on input "Omit from Schedule A/B" at bounding box center [399, 133] width 5 height 5
checkbox input "true"
click at [455, 249] on icon "button" at bounding box center [454, 250] width 6 height 6
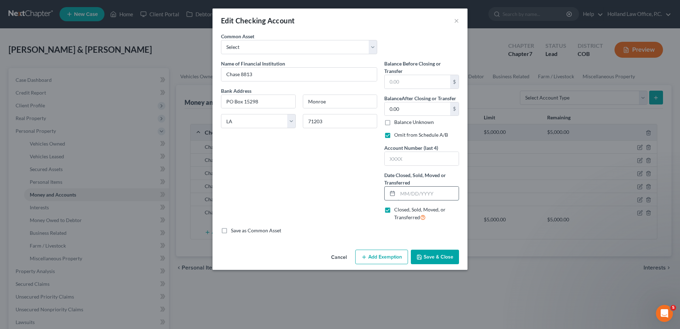
click at [420, 192] on input "text" at bounding box center [428, 193] width 61 height 13
click at [407, 84] on input "text" at bounding box center [418, 81] width 66 height 13
click at [357, 172] on div "Name of Financial Institution * Chase 8813 Bank Address [GEOGRAPHIC_DATA][US_ST…" at bounding box center [299, 143] width 163 height 167
click at [412, 192] on input "text" at bounding box center [428, 193] width 61 height 13
type input "[DATE]"
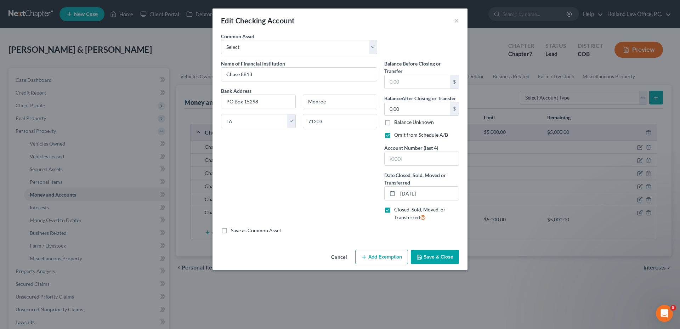
click at [441, 255] on button "Save & Close" at bounding box center [435, 257] width 48 height 15
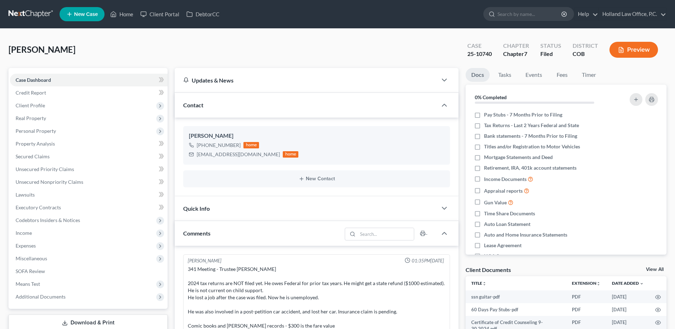
scroll to position [9, 0]
